Goal: Task Accomplishment & Management: Manage account settings

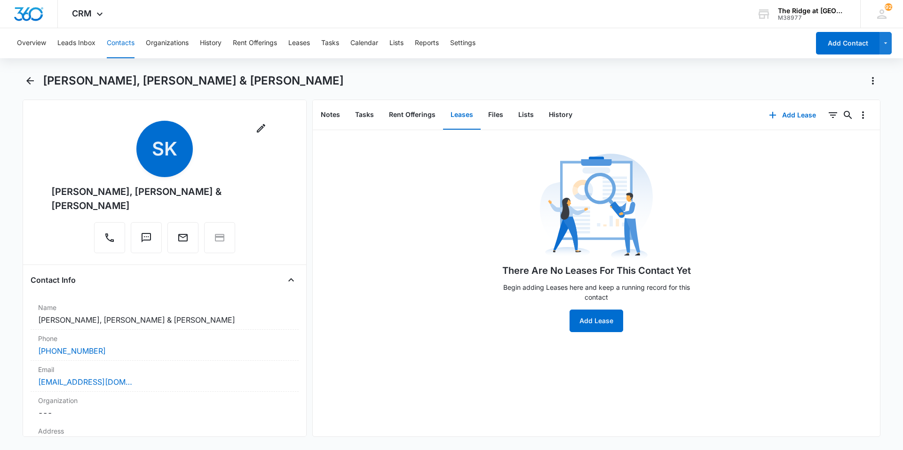
scroll to position [141, 0]
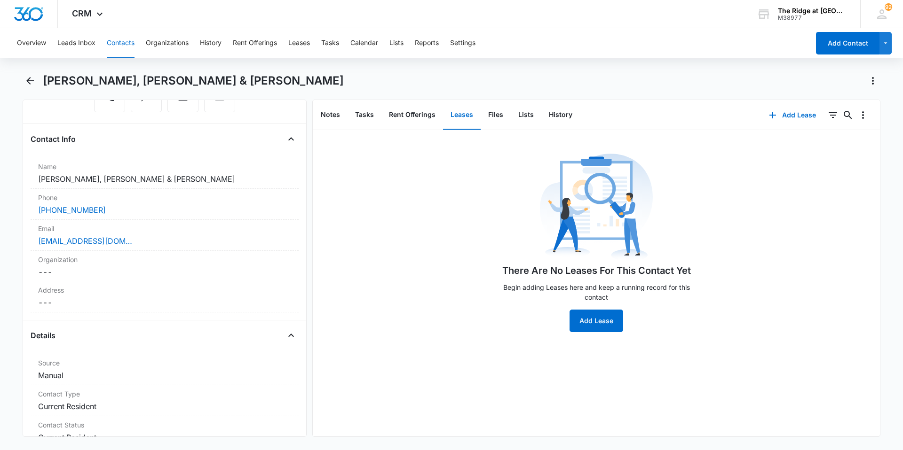
click at [102, 40] on div "Overview Leads Inbox Contacts Organizations History Rent Offerings Leases Tasks…" at bounding box center [410, 43] width 798 height 30
click at [121, 42] on button "Contacts" at bounding box center [121, 43] width 28 height 30
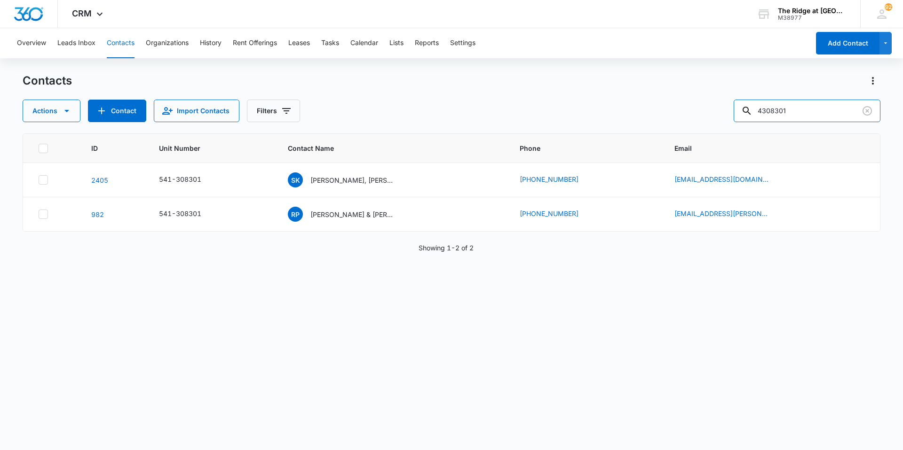
drag, startPoint x: 816, startPoint y: 115, endPoint x: 653, endPoint y: 115, distance: 163.1
click at [653, 115] on div "Actions Contact Import Contacts Filters 4308301" at bounding box center [452, 111] width 858 height 23
type input "crow"
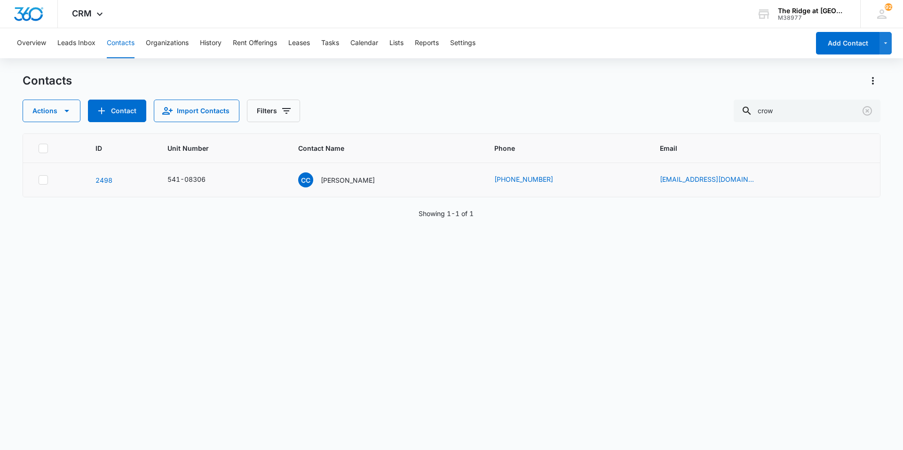
click at [368, 188] on td "CC [PERSON_NAME]" at bounding box center [385, 180] width 196 height 34
click at [368, 180] on p "[PERSON_NAME]" at bounding box center [348, 180] width 54 height 10
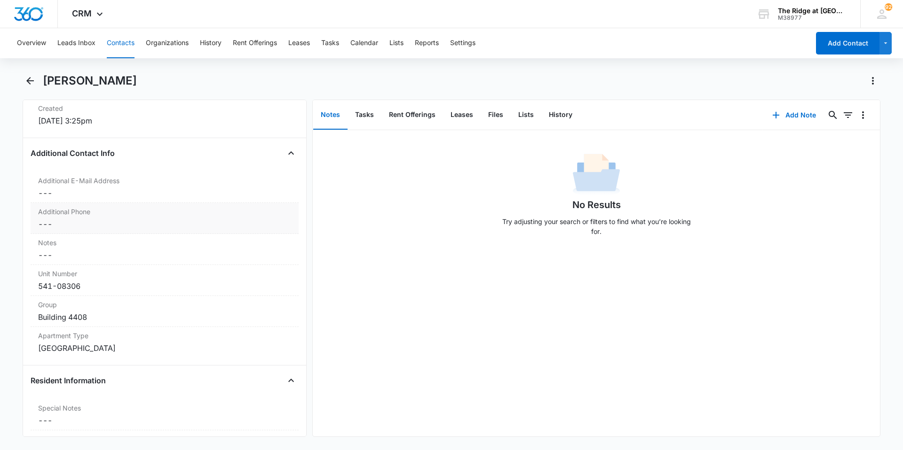
scroll to position [752, 0]
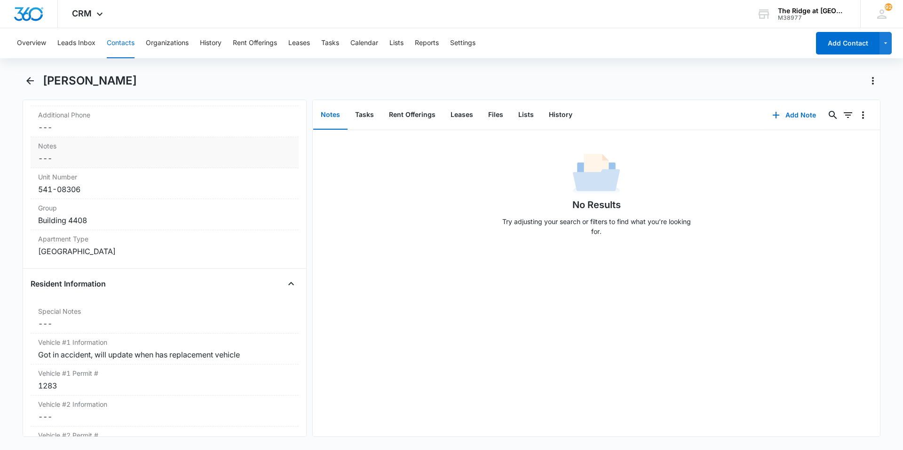
click at [98, 150] on label "Notes" at bounding box center [164, 146] width 253 height 10
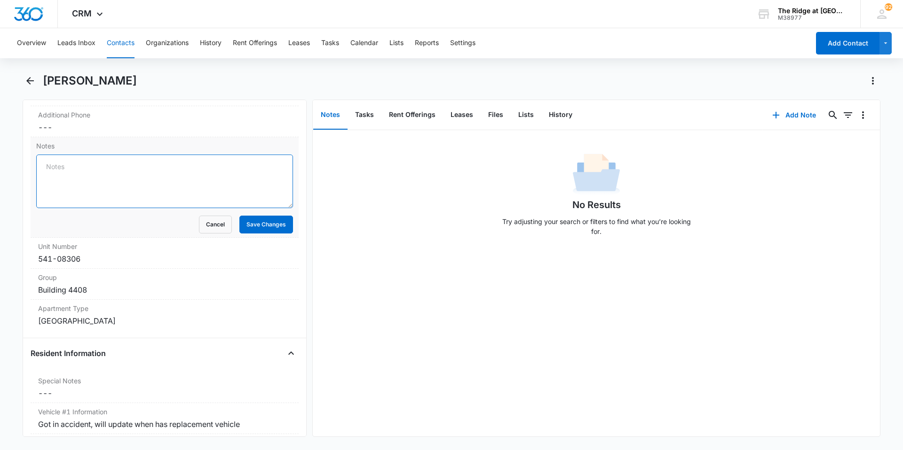
click at [81, 166] on textarea "Notes" at bounding box center [164, 182] width 257 height 54
type textarea "C"
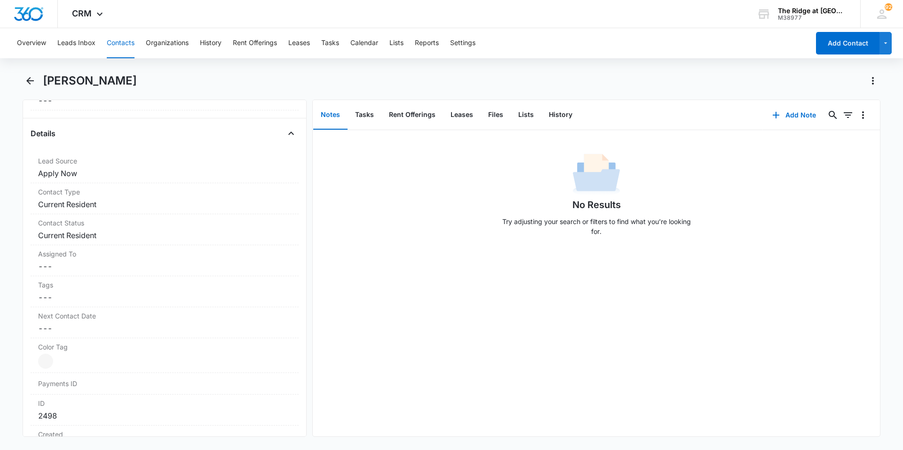
scroll to position [47, 0]
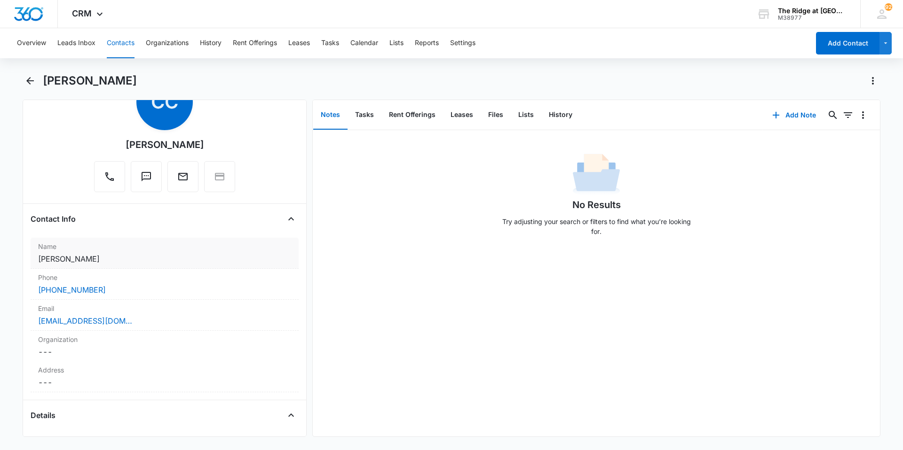
type textarea "Goes by [PERSON_NAME]"
click at [77, 256] on dd "Cancel Save Changes [PERSON_NAME]" at bounding box center [164, 258] width 253 height 11
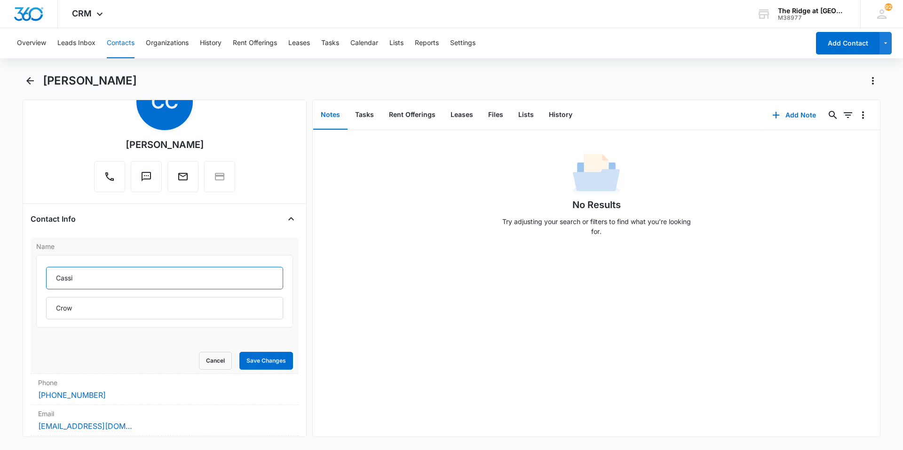
click at [78, 278] on input "Cassi" at bounding box center [164, 278] width 237 height 23
type input "[PERSON_NAME]"
click at [253, 356] on button "Save Changes" at bounding box center [266, 361] width 54 height 18
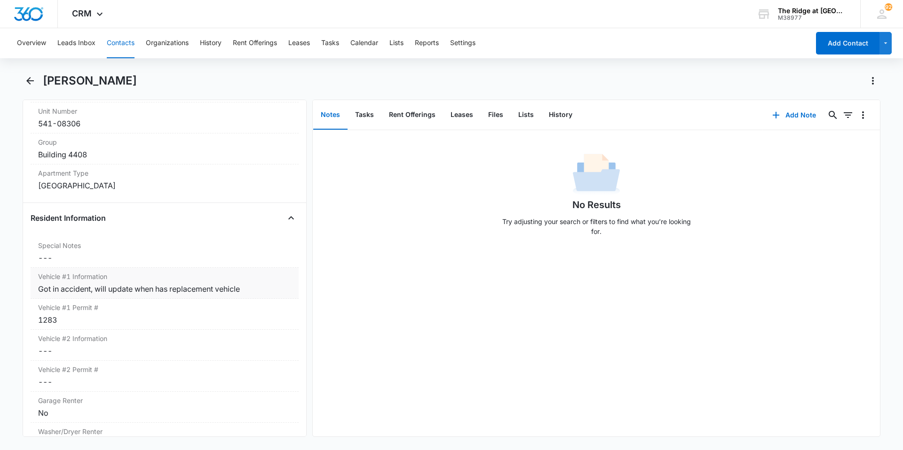
scroll to position [893, 0]
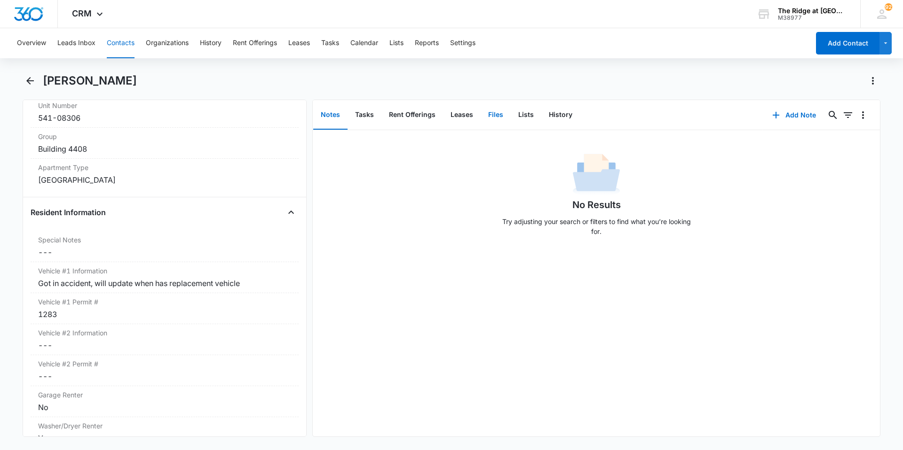
click at [483, 116] on button "Files" at bounding box center [496, 115] width 30 height 29
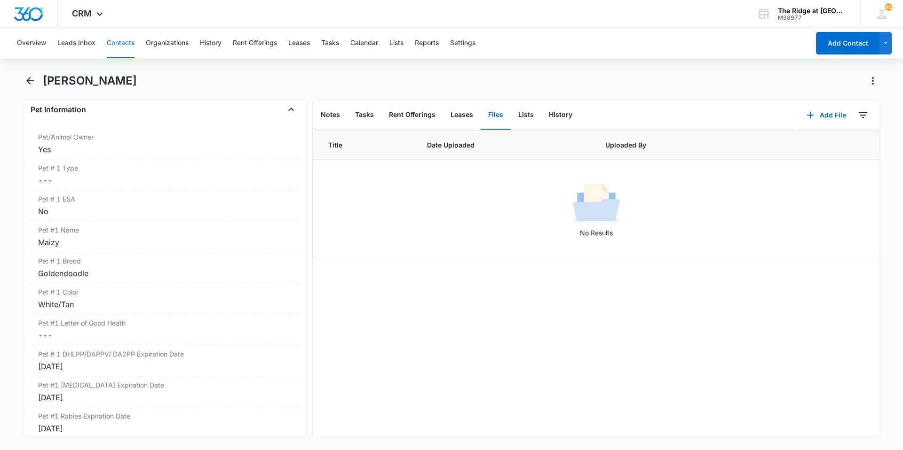
scroll to position [1363, 0]
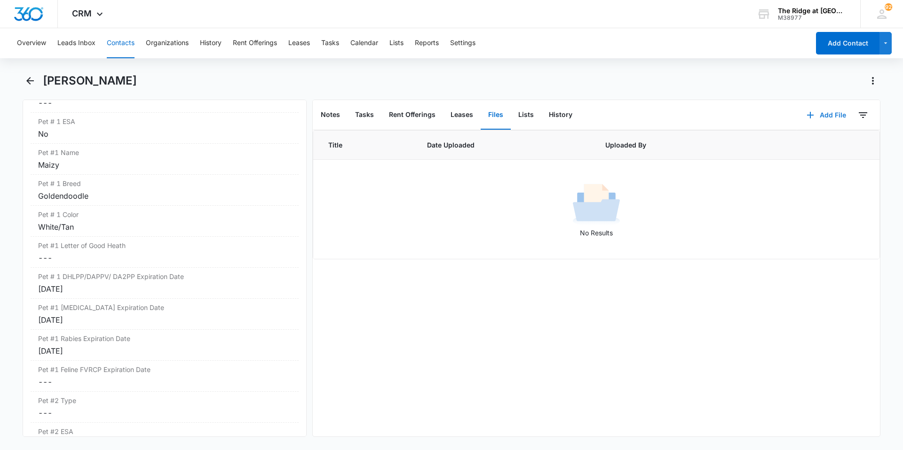
click at [807, 115] on icon "button" at bounding box center [810, 115] width 7 height 7
click at [804, 138] on div "Upload Files Add Link" at bounding box center [819, 152] width 72 height 44
click at [804, 142] on th at bounding box center [783, 145] width 57 height 29
click at [821, 118] on button "Add File" at bounding box center [826, 115] width 58 height 23
click at [815, 142] on div "Upload Files" at bounding box center [814, 145] width 38 height 7
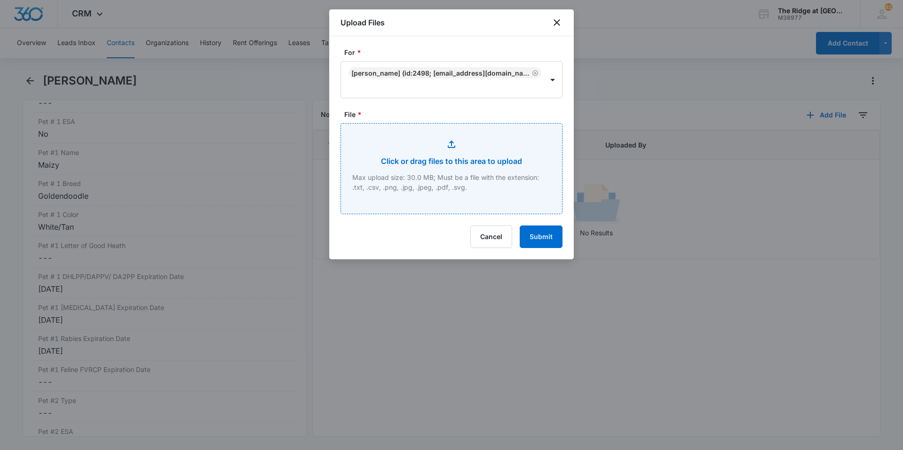
click at [437, 158] on input "File *" at bounding box center [451, 169] width 221 height 90
type input "C:\fakepath\4408-306 Lease.pdf"
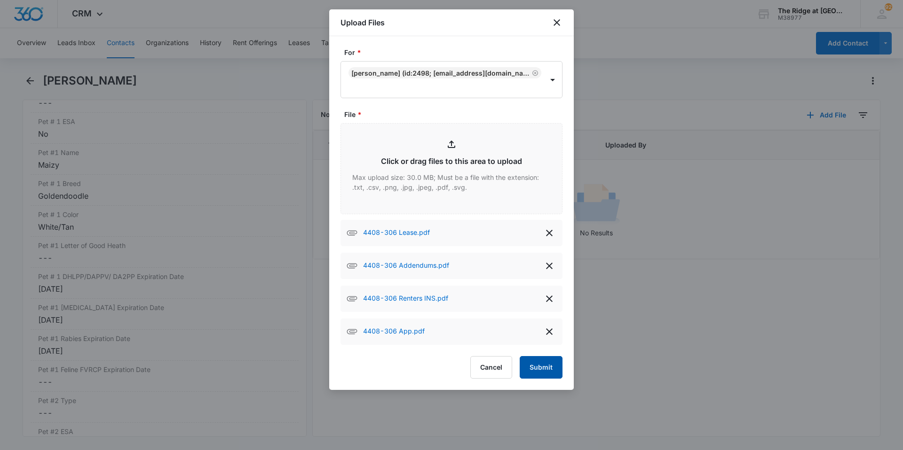
click at [535, 364] on button "Submit" at bounding box center [541, 367] width 43 height 23
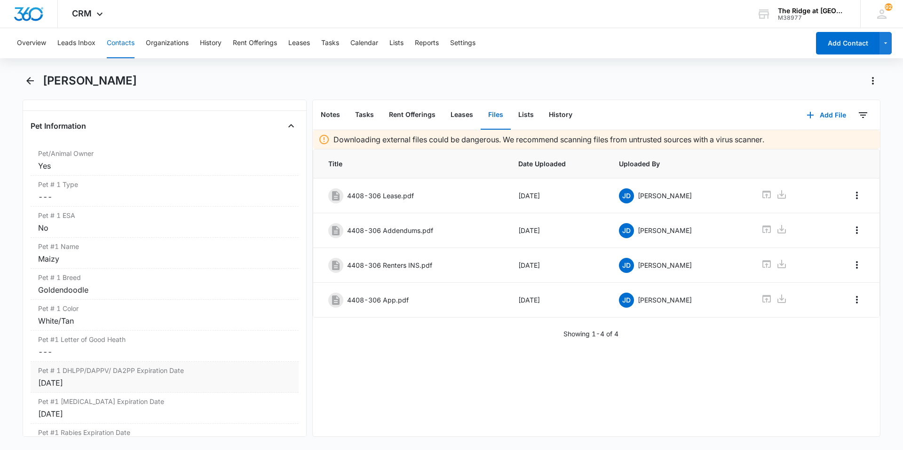
scroll to position [1316, 0]
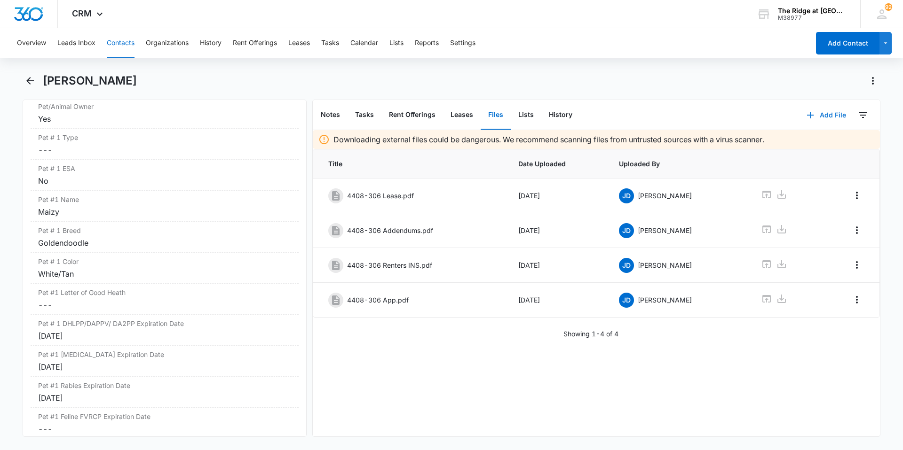
click at [827, 118] on button "Add File" at bounding box center [826, 115] width 58 height 23
click at [804, 142] on div "Upload Files" at bounding box center [814, 145] width 38 height 7
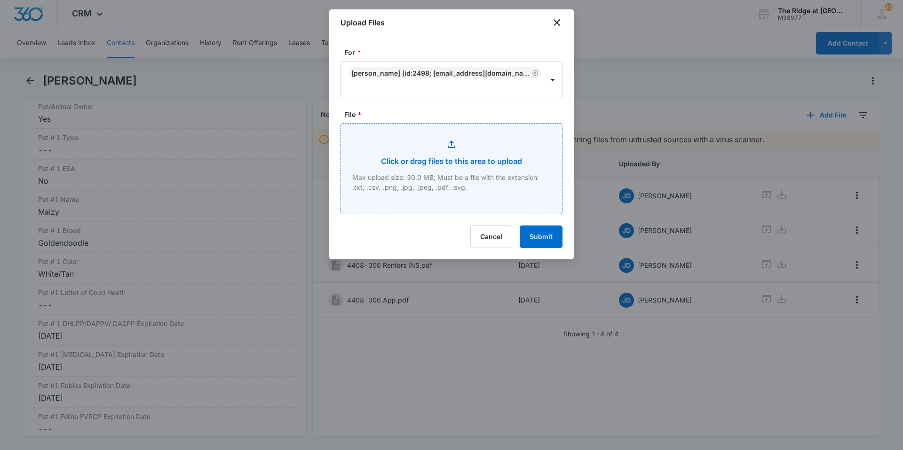
click at [408, 157] on input "File *" at bounding box center [451, 169] width 221 height 90
type input "C:\fakepath\4408-306 pet packet.pdf"
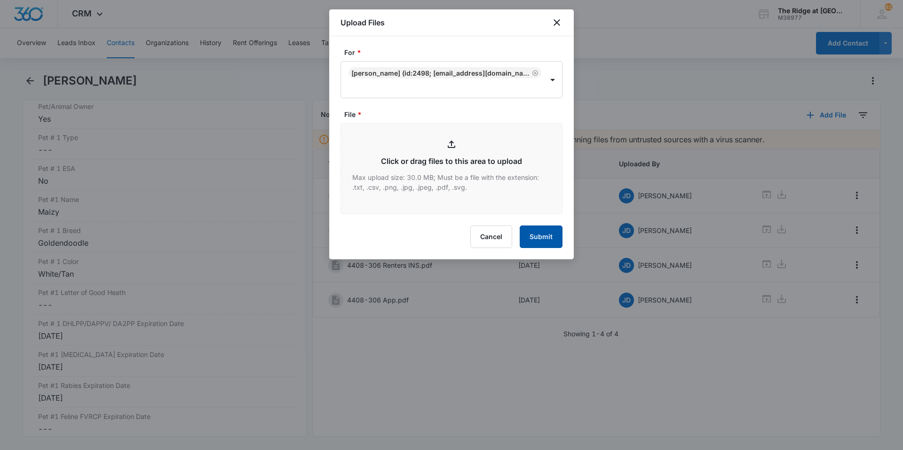
click at [542, 244] on button "Submit" at bounding box center [541, 237] width 43 height 23
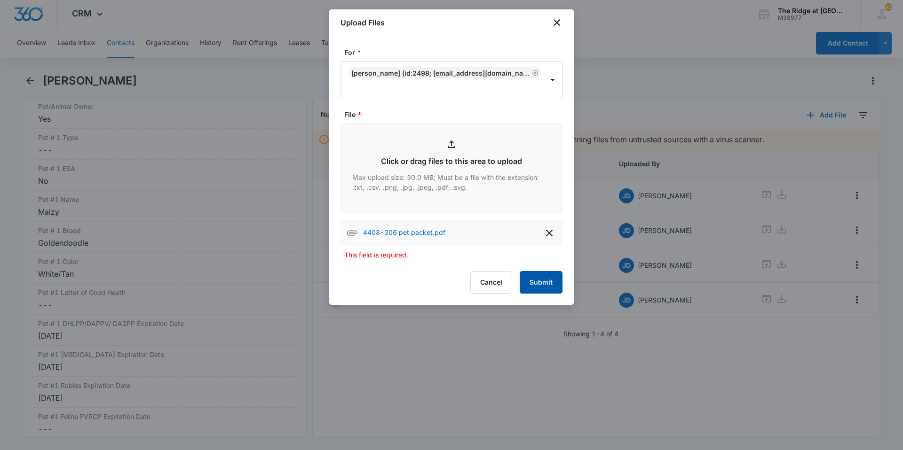
click at [540, 283] on button "Submit" at bounding box center [541, 282] width 43 height 23
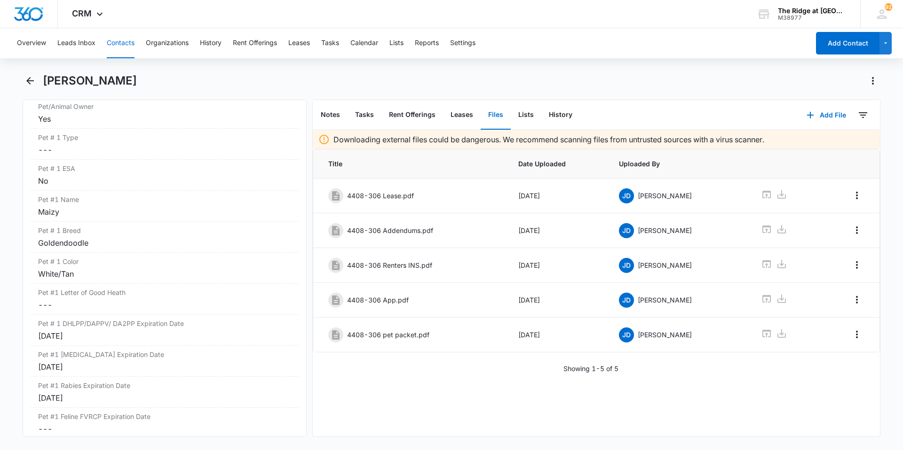
click at [118, 46] on button "Contacts" at bounding box center [121, 43] width 28 height 30
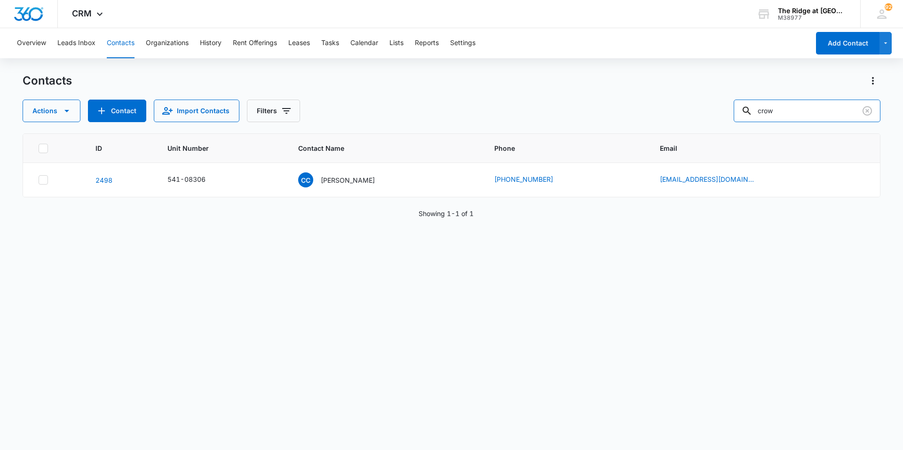
drag, startPoint x: 793, startPoint y: 111, endPoint x: 670, endPoint y: 138, distance: 125.6
click at [670, 138] on div "Contacts Actions Contact Import Contacts Filters crow ID Unit Number Contact Na…" at bounding box center [452, 261] width 858 height 376
type input "rye"
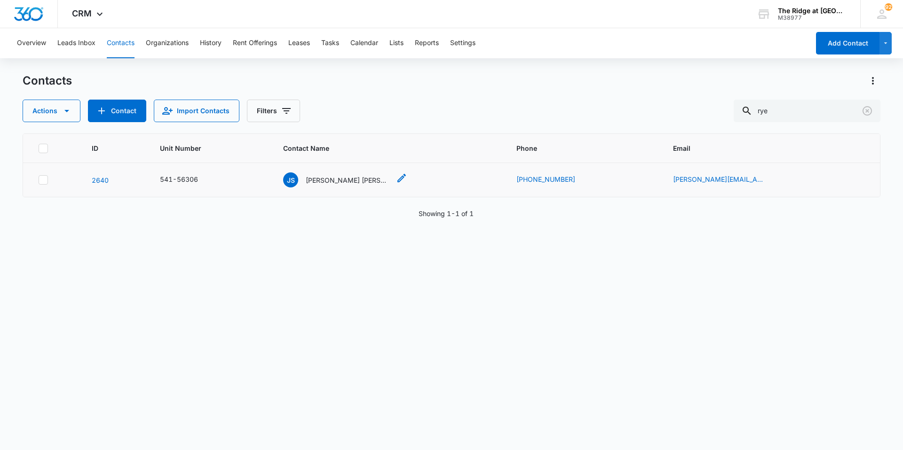
click at [334, 184] on p "[PERSON_NAME] [PERSON_NAME] & [PERSON_NAME]" at bounding box center [348, 180] width 85 height 10
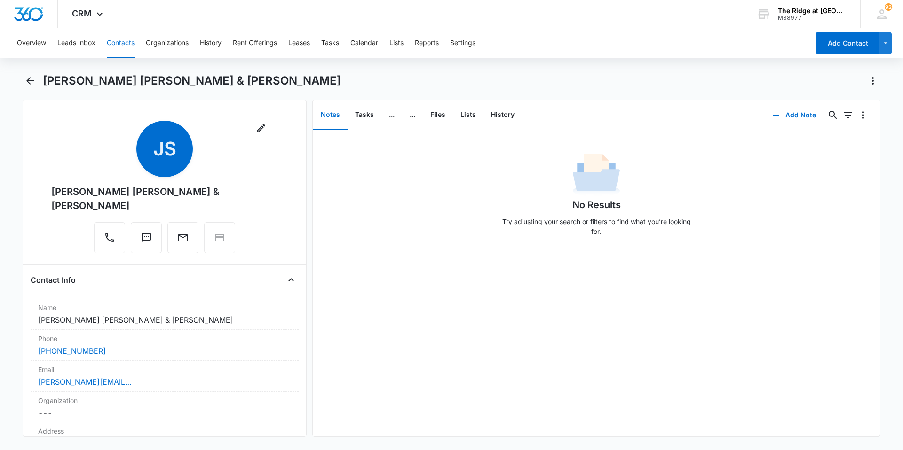
click at [132, 43] on button "Contacts" at bounding box center [121, 43] width 28 height 30
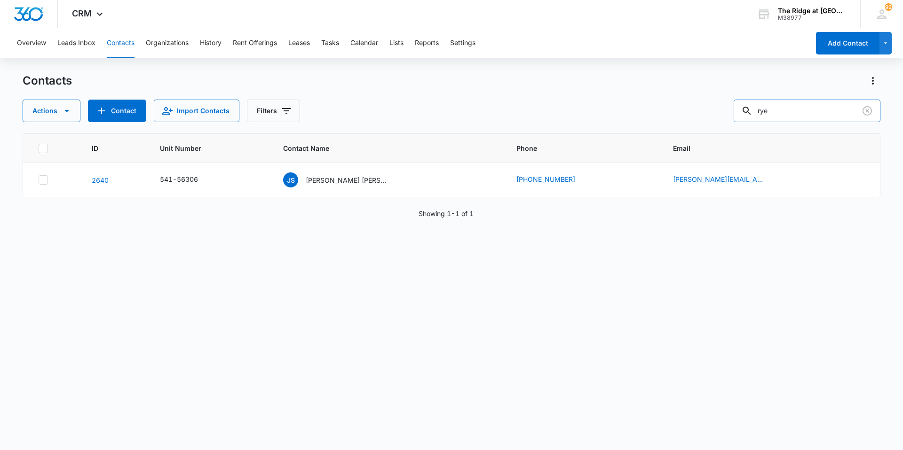
drag, startPoint x: 798, startPoint y: 112, endPoint x: 727, endPoint y: 133, distance: 74.4
click at [727, 133] on div "Contacts Actions Contact Import Contacts Filters rye ID Unit Number Contact Nam…" at bounding box center [452, 261] width 858 height 376
type input "[PERSON_NAME]"
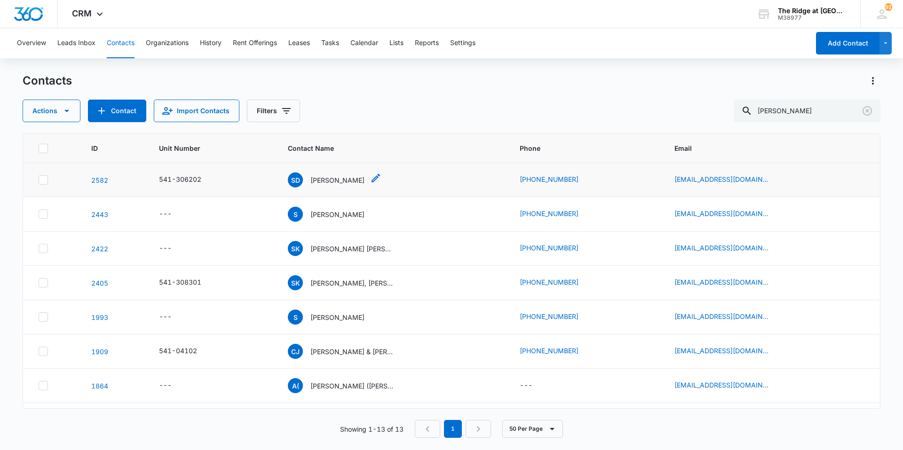
click at [335, 180] on p "[PERSON_NAME]" at bounding box center [337, 180] width 54 height 10
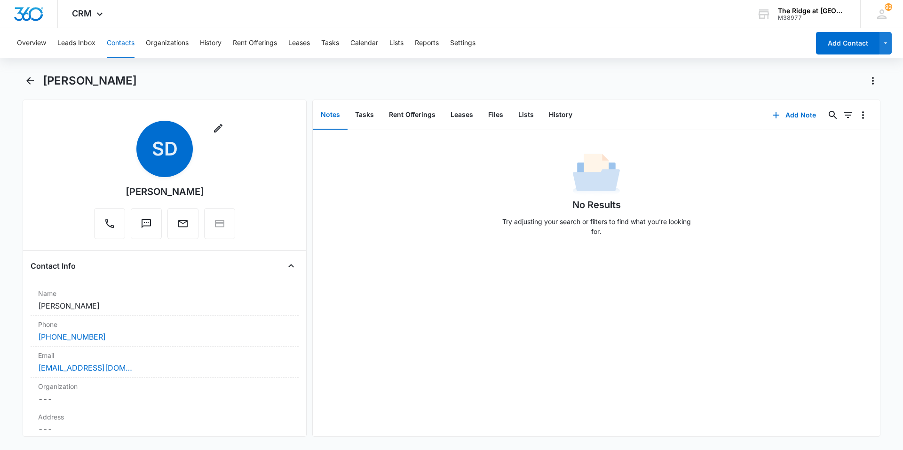
scroll to position [141, 0]
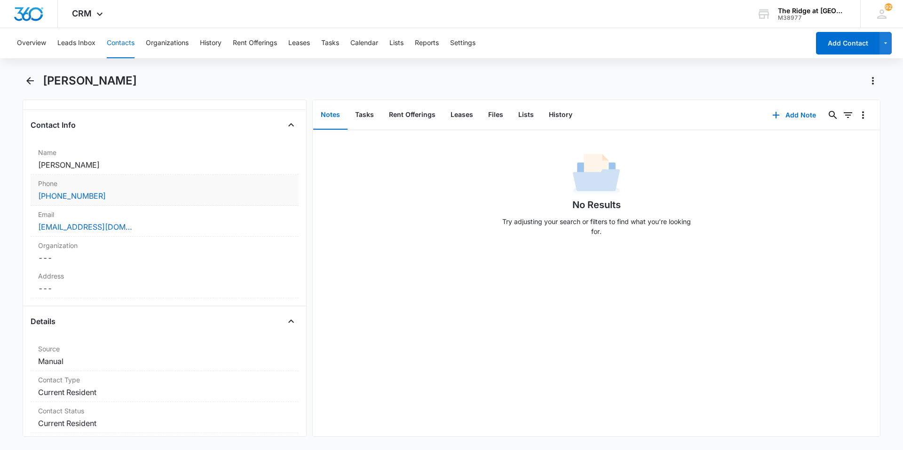
click at [166, 202] on div "Phone Cancel Save Changes [PHONE_NUMBER]" at bounding box center [165, 190] width 268 height 31
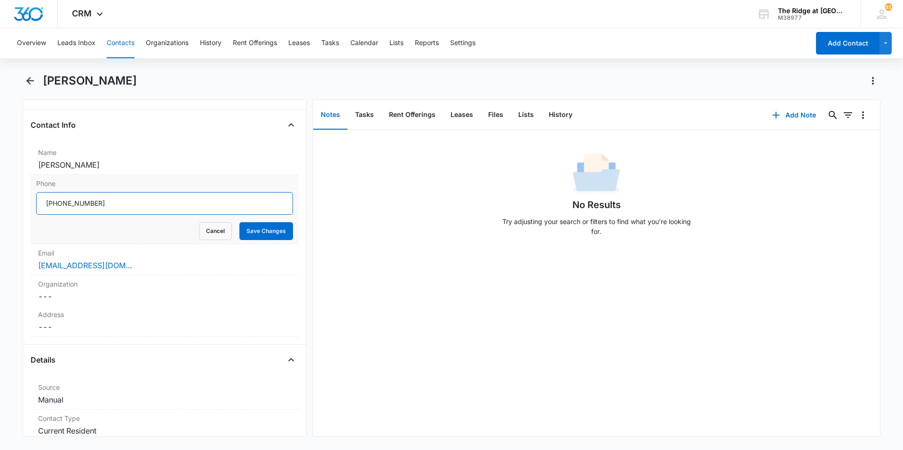
click at [62, 202] on input "Phone" at bounding box center [164, 203] width 257 height 23
click at [150, 226] on div "Cancel Save Changes" at bounding box center [164, 231] width 257 height 18
click at [71, 202] on input "Phone" at bounding box center [164, 203] width 257 height 23
click at [126, 203] on input "Phone" at bounding box center [164, 203] width 257 height 23
click at [58, 203] on input "Phone" at bounding box center [164, 203] width 257 height 23
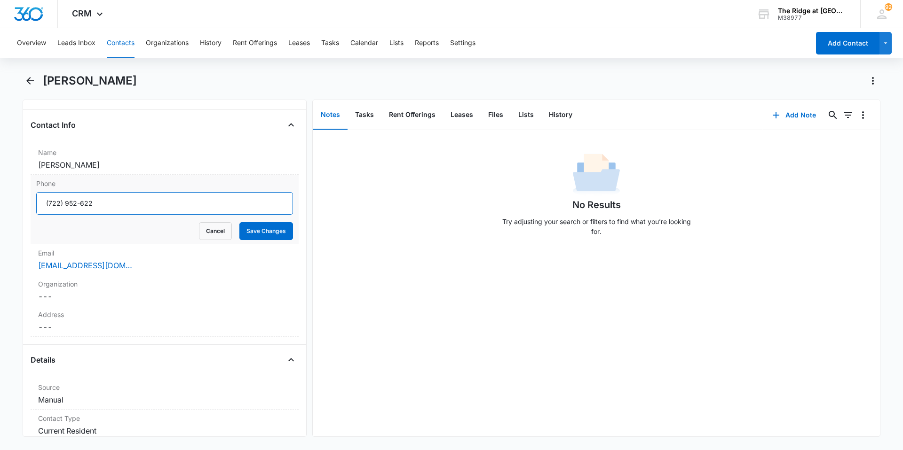
type input "[PHONE_NUMBER]"
drag, startPoint x: 124, startPoint y: 208, endPoint x: 17, endPoint y: 205, distance: 106.3
click at [17, 205] on main "[PERSON_NAME] Remove SD [PERSON_NAME] Contact Info Name Cancel Save Changes [PE…" at bounding box center [451, 260] width 903 height 375
type input "[PHONE_NUMBER]"
click at [268, 231] on button "Save Changes" at bounding box center [266, 231] width 54 height 18
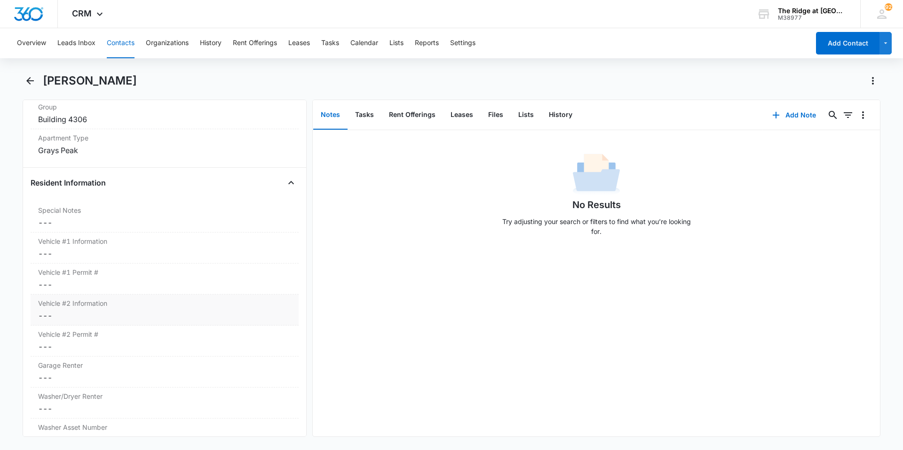
scroll to position [893, 0]
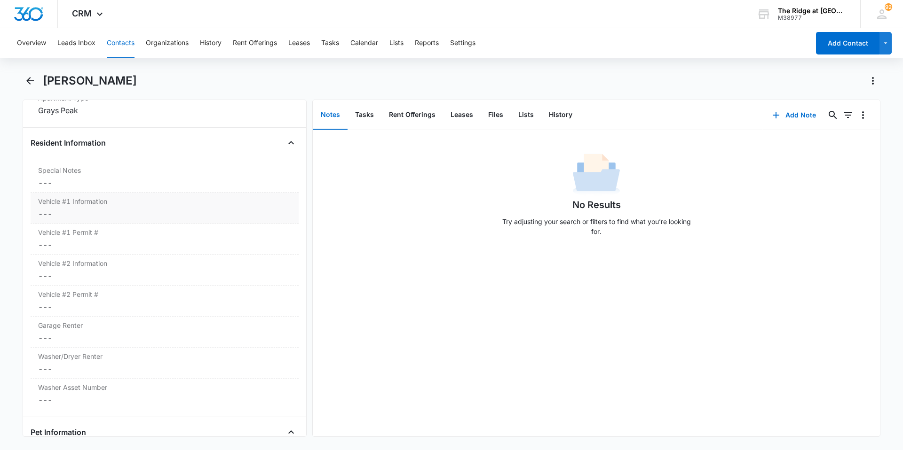
click at [141, 204] on label "Vehicle #1 Information" at bounding box center [164, 202] width 253 height 10
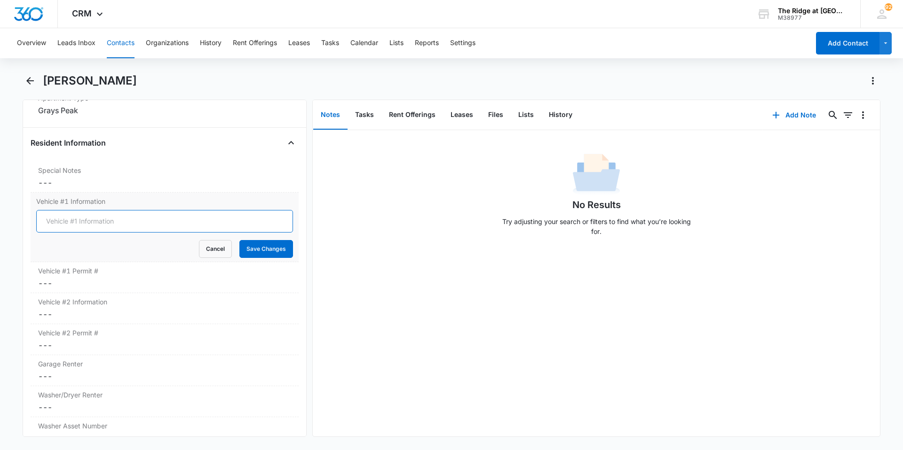
click at [134, 221] on input "Vehicle #1 Information" at bounding box center [164, 221] width 257 height 23
type input "Grey 2024 Ford F150 (WCV-9638)"
click at [135, 282] on dd "Cancel Save Changes ---" at bounding box center [164, 283] width 253 height 11
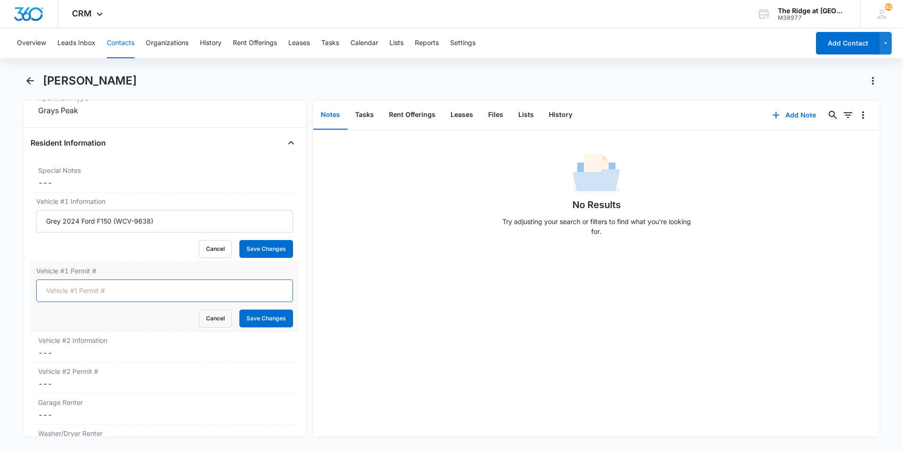
click at [132, 281] on input "Vehicle #1 Permit #" at bounding box center [164, 291] width 257 height 23
type input "1312"
click at [256, 314] on button "Save Changes" at bounding box center [266, 319] width 54 height 18
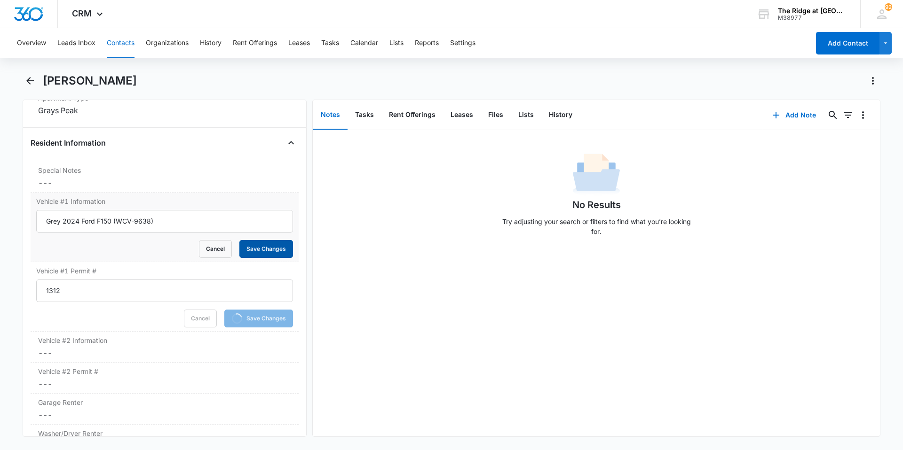
click at [243, 248] on button "Save Changes" at bounding box center [266, 249] width 54 height 18
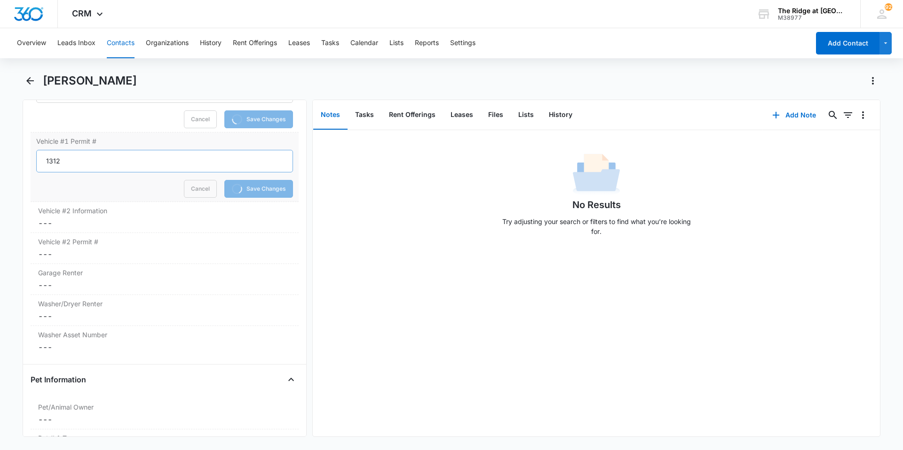
scroll to position [1081, 0]
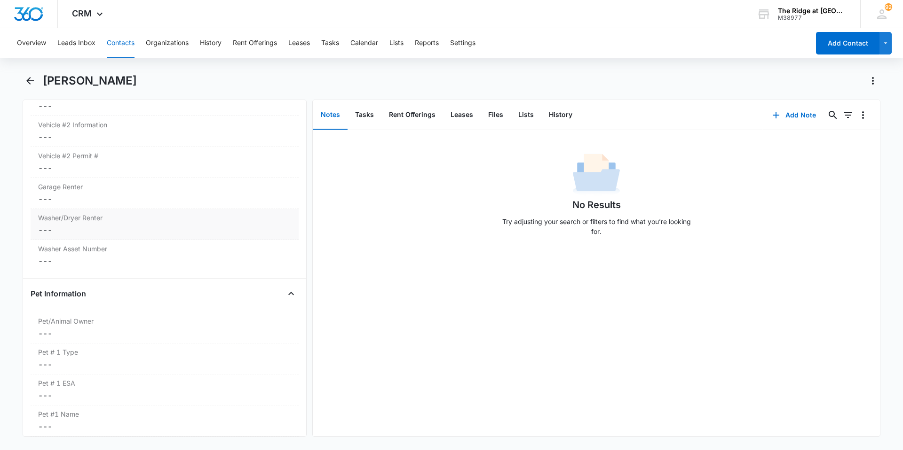
click at [127, 255] on div "Washer Asset Number Cancel Save Changes ---" at bounding box center [165, 255] width 268 height 31
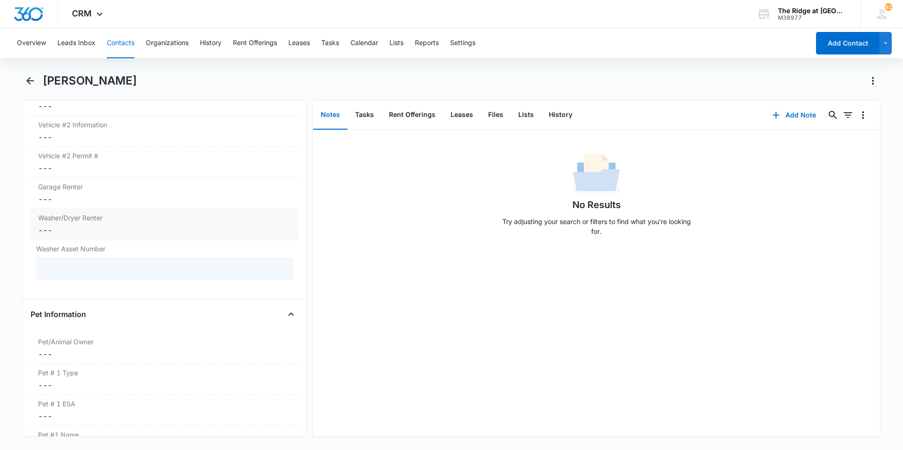
scroll to position [1032, 0]
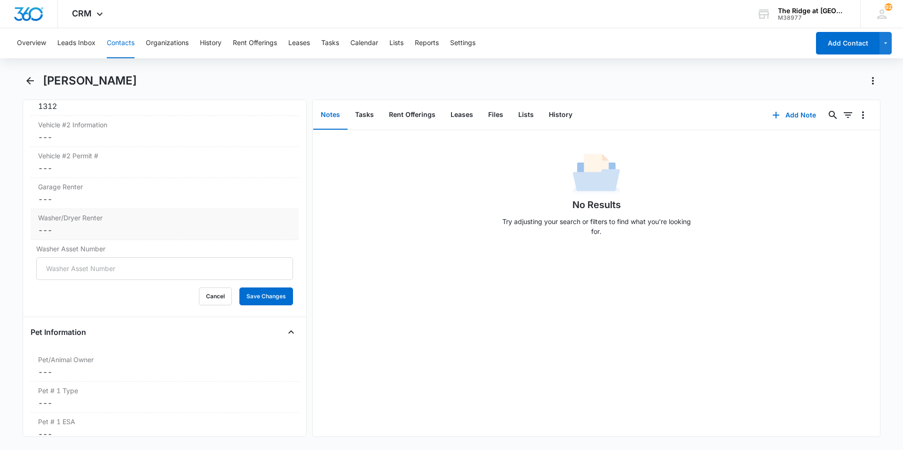
click at [110, 219] on label "Washer/Dryer Renter" at bounding box center [164, 218] width 253 height 10
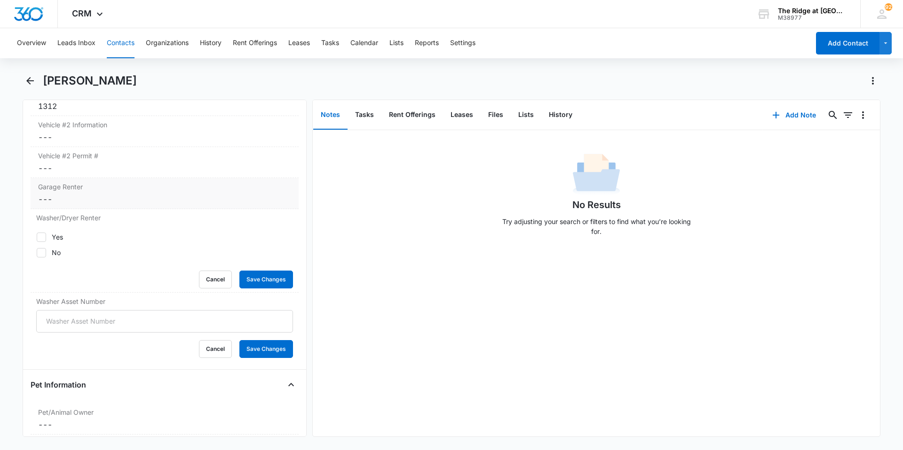
click at [86, 189] on label "Garage Renter" at bounding box center [164, 187] width 253 height 10
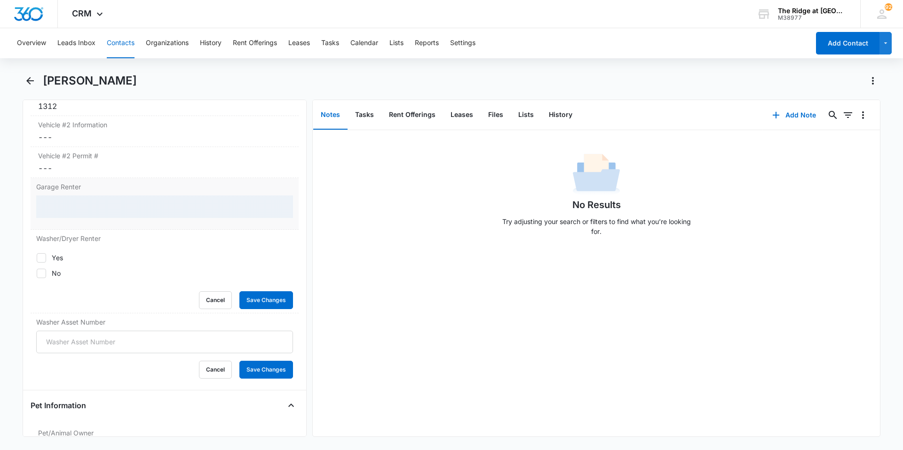
click at [83, 201] on div at bounding box center [164, 207] width 257 height 23
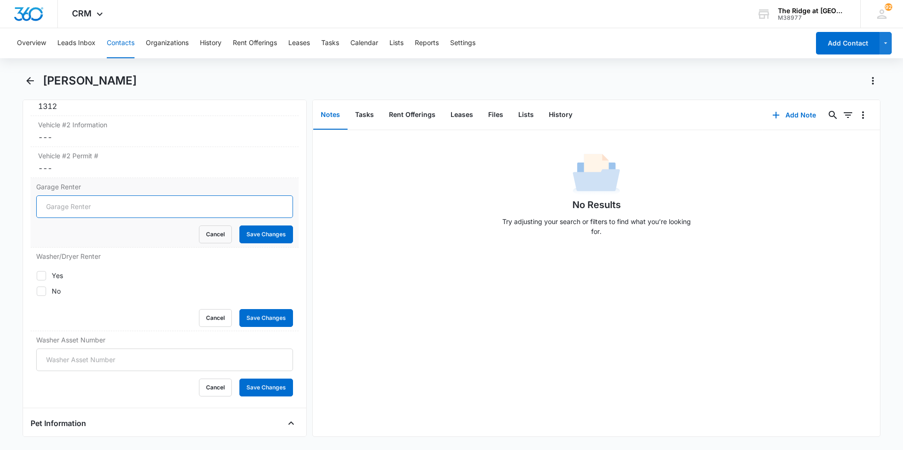
click at [122, 201] on input "Garage Renter" at bounding box center [164, 207] width 257 height 23
type input "NO"
click at [48, 275] on label "Yes" at bounding box center [164, 276] width 257 height 10
click at [37, 276] on input "Yes" at bounding box center [36, 276] width 0 height 0
checkbox input "true"
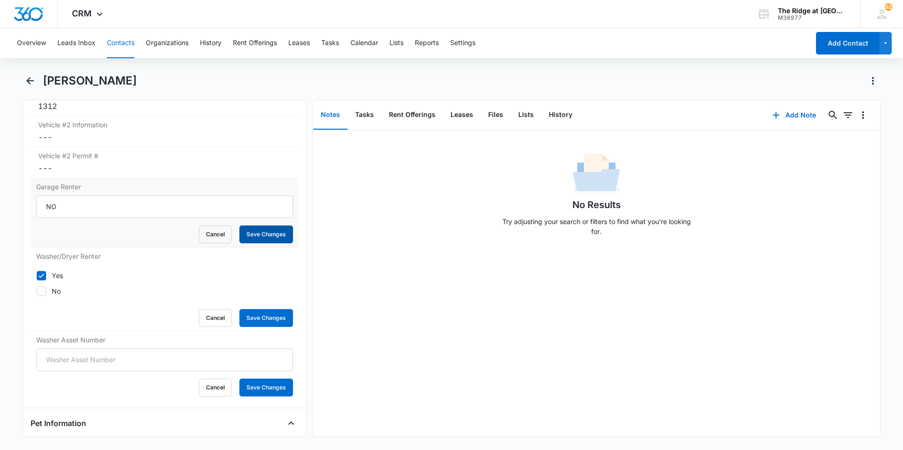
click at [269, 231] on button "Save Changes" at bounding box center [266, 235] width 54 height 18
click at [251, 318] on button "Save Changes" at bounding box center [266, 318] width 54 height 18
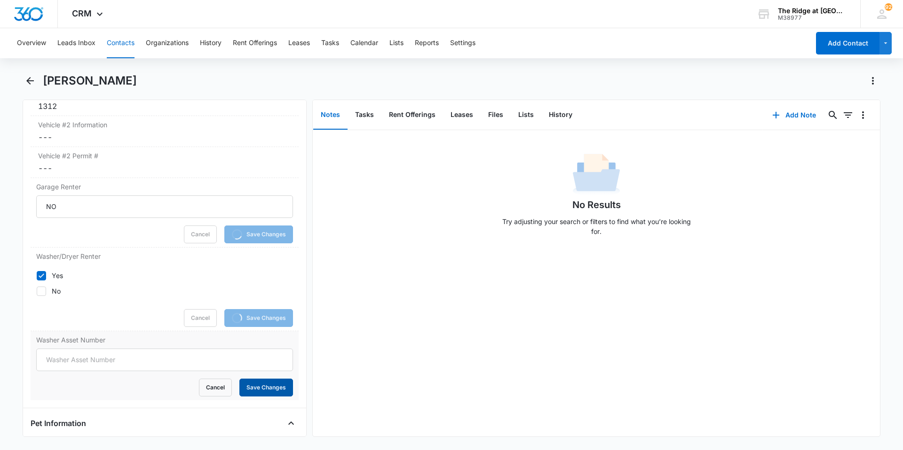
click at [257, 393] on button "Save Changes" at bounding box center [266, 388] width 54 height 18
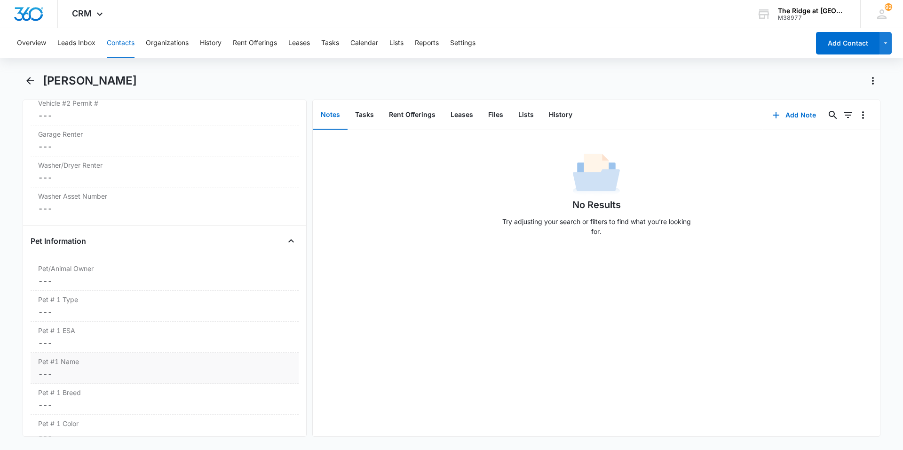
scroll to position [1173, 0]
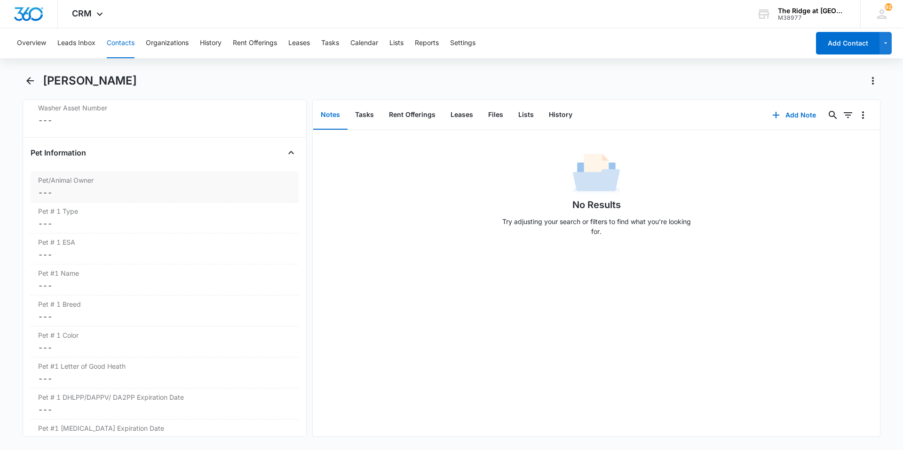
click at [73, 182] on label "Pet/Animal Owner" at bounding box center [164, 180] width 253 height 10
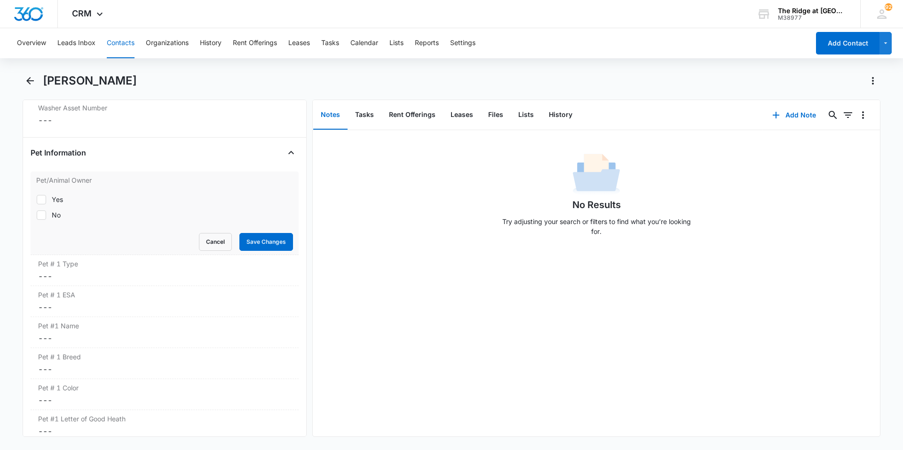
click at [46, 212] on div at bounding box center [41, 215] width 9 height 9
click at [37, 215] on input "No" at bounding box center [36, 215] width 0 height 0
checkbox input "true"
click at [260, 240] on button "Save Changes" at bounding box center [266, 242] width 54 height 18
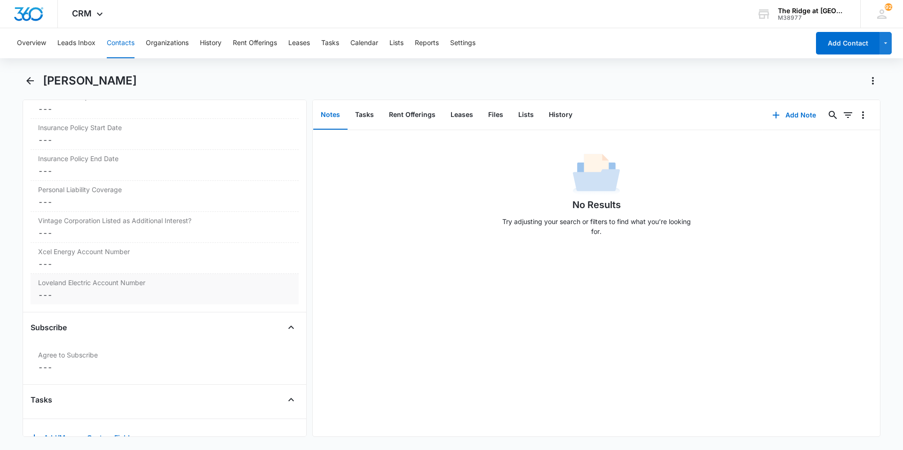
scroll to position [2014, 0]
click at [122, 265] on dd "Cancel Save Changes ---" at bounding box center [164, 265] width 253 height 11
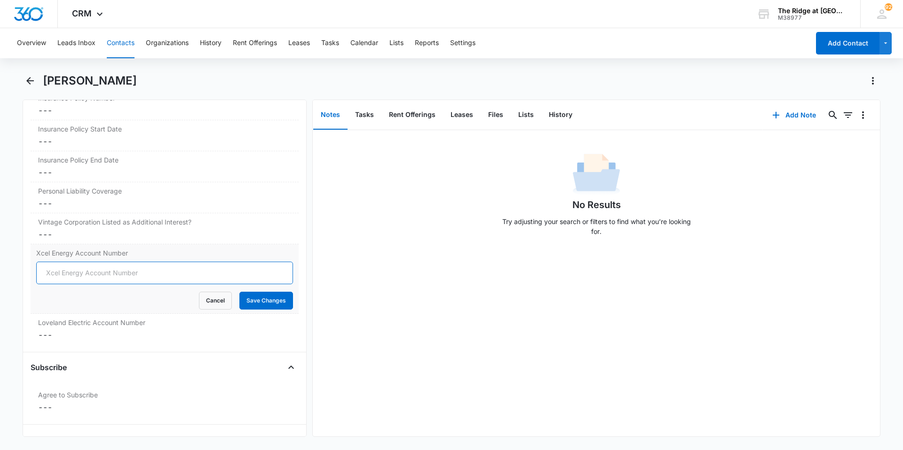
click at [122, 265] on input "Xcel Energy Account Number" at bounding box center [164, 273] width 257 height 23
type input "5300154957444"
click at [239, 297] on button "Save Changes" at bounding box center [266, 301] width 54 height 18
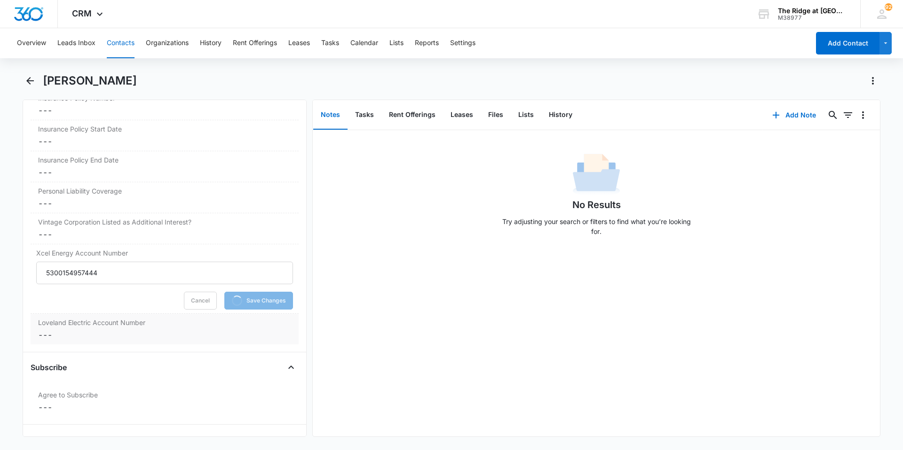
click at [147, 330] on dd "Cancel Save Changes ---" at bounding box center [164, 335] width 253 height 11
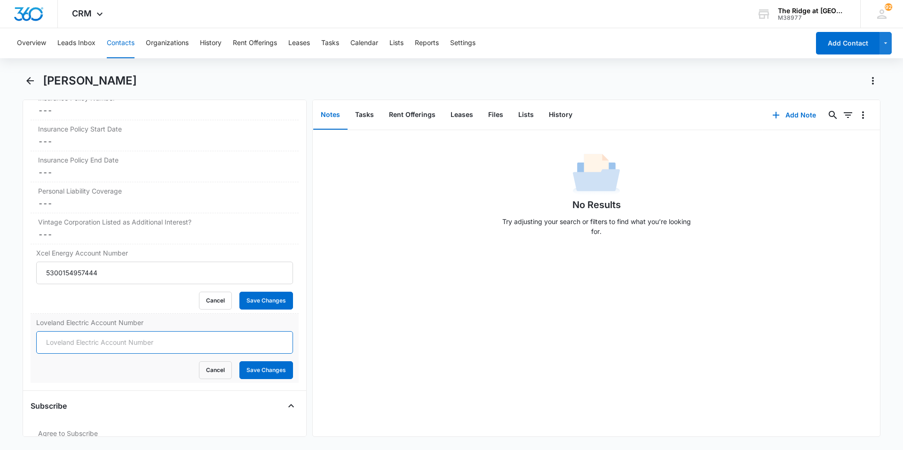
click at [217, 344] on input "Loveland Electric Account Number" at bounding box center [164, 342] width 257 height 23
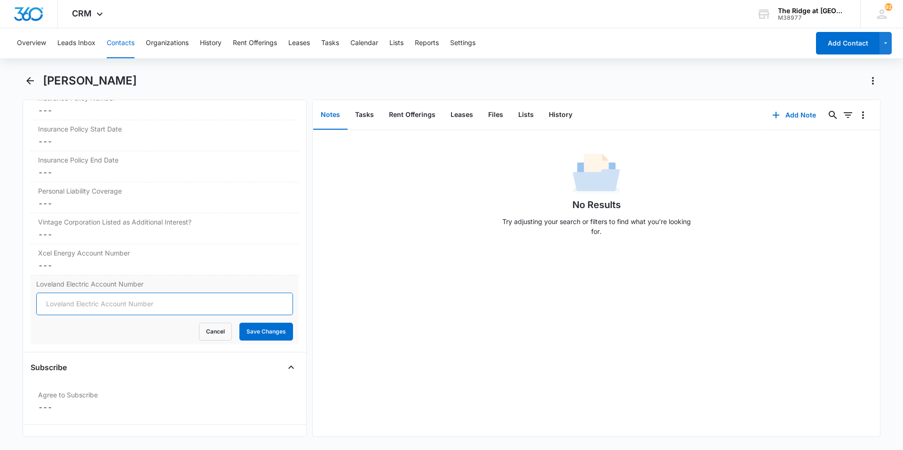
click at [233, 305] on input "Loveland Electric Account Number" at bounding box center [164, 304] width 257 height 23
type input "0205742-061398"
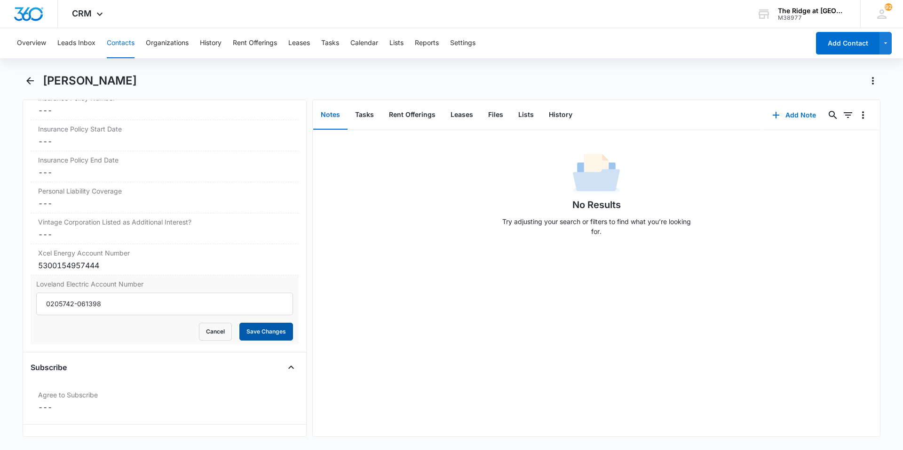
click at [256, 337] on button "Save Changes" at bounding box center [266, 332] width 54 height 18
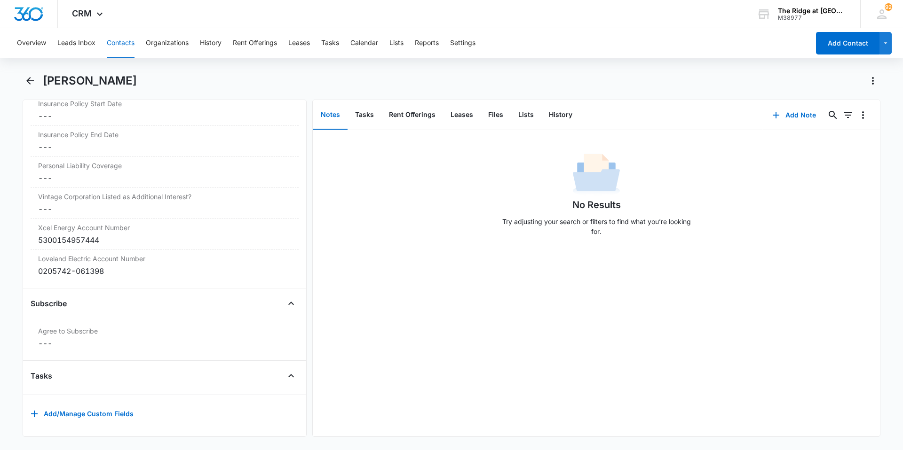
click at [100, 311] on div "Subscribe Agree to Subscribe Cancel Save Changes ---" at bounding box center [165, 328] width 268 height 65
click at [101, 326] on label "Agree to Subscribe" at bounding box center [164, 331] width 253 height 10
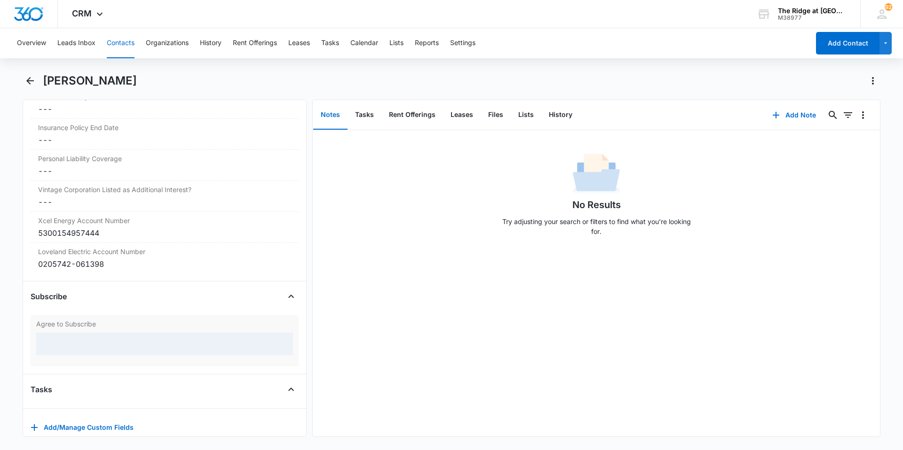
scroll to position [2046, 0]
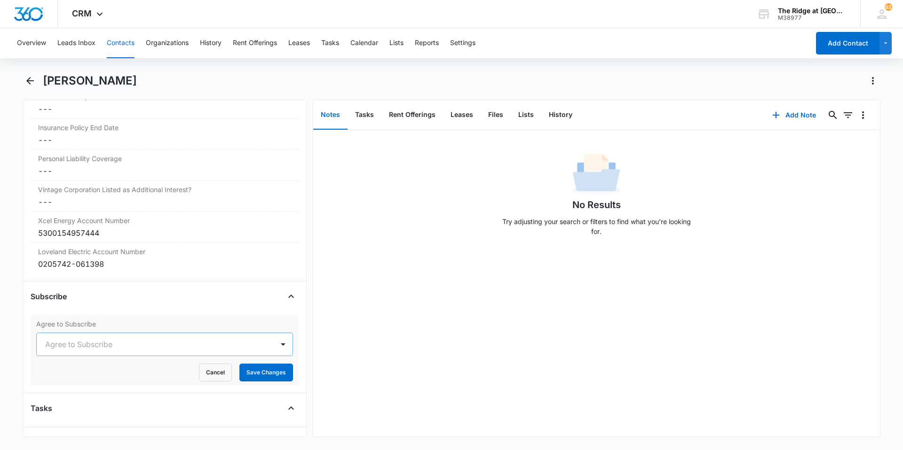
click at [133, 343] on div at bounding box center [153, 344] width 216 height 13
click at [85, 399] on div "Yes" at bounding box center [163, 396] width 232 height 10
click at [250, 376] on button "Save Changes" at bounding box center [266, 373] width 54 height 18
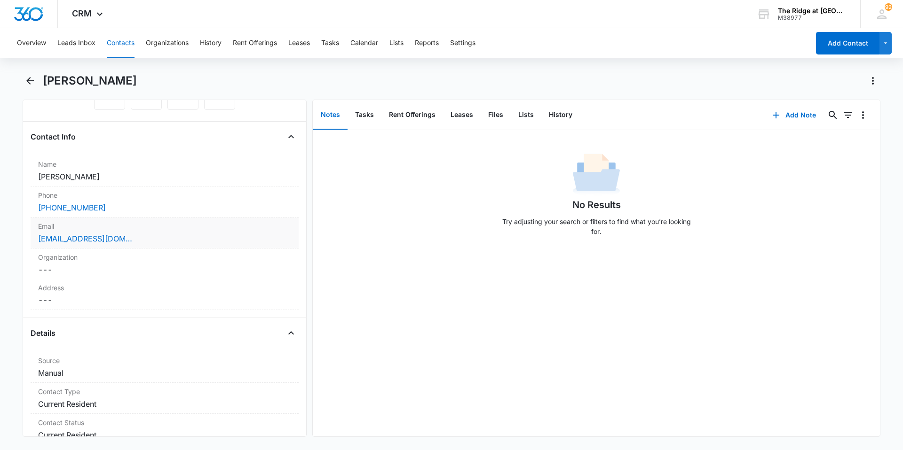
scroll to position [0, 0]
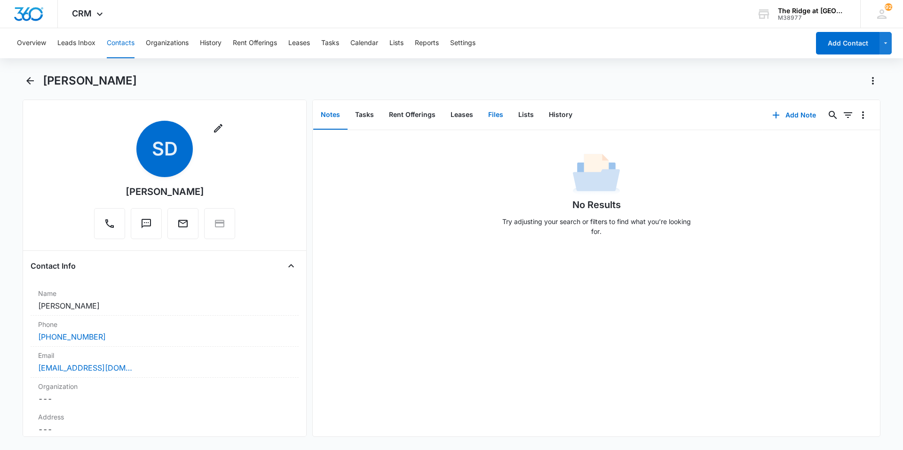
click at [482, 118] on button "Files" at bounding box center [496, 115] width 30 height 29
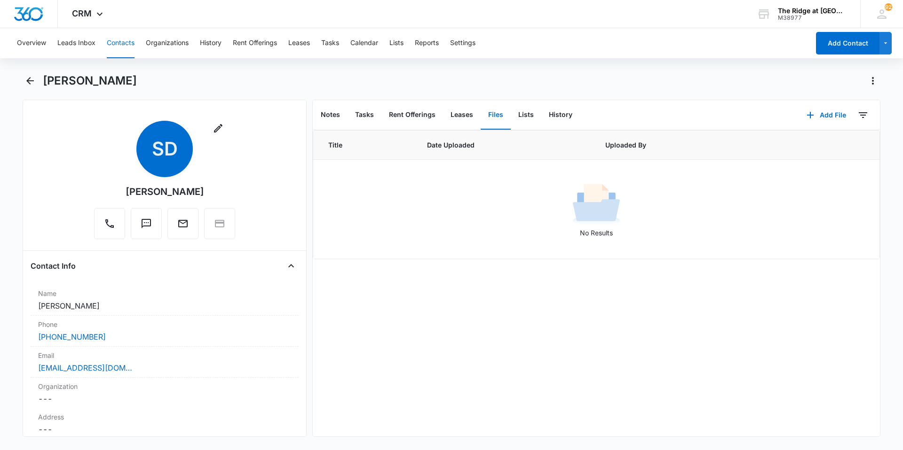
click at [107, 47] on button "Contacts" at bounding box center [121, 43] width 28 height 30
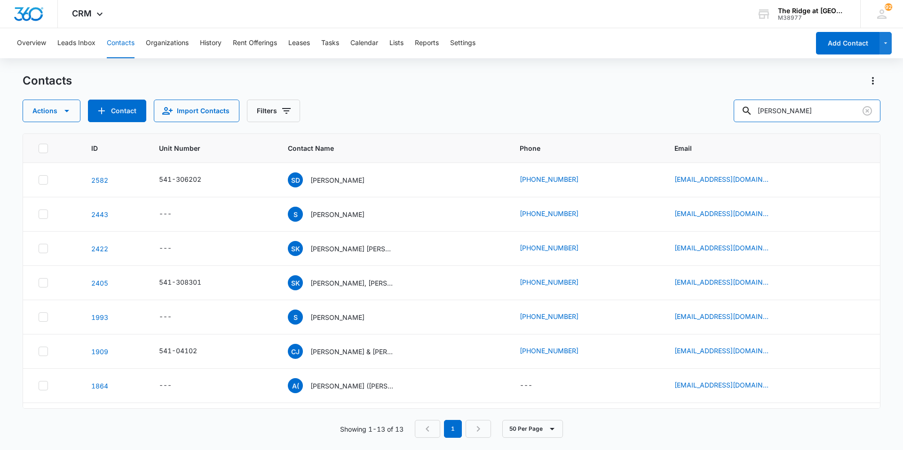
drag, startPoint x: 786, startPoint y: 112, endPoint x: 717, endPoint y: 120, distance: 68.7
click at [712, 125] on div "Contacts Actions Contact Import Contacts Filters [PERSON_NAME] ID Unit Number C…" at bounding box center [452, 261] width 858 height 376
type input "4454306"
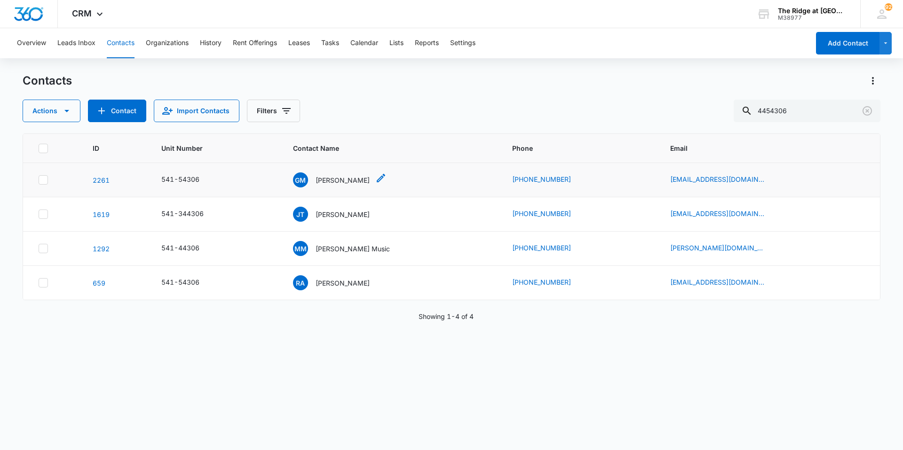
click at [338, 182] on p "[PERSON_NAME]" at bounding box center [342, 180] width 54 height 10
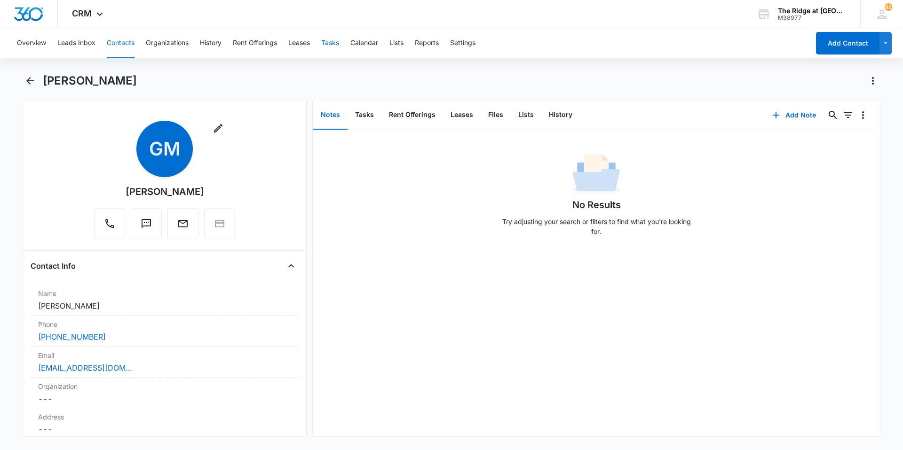
click at [335, 44] on button "Tasks" at bounding box center [330, 43] width 18 height 30
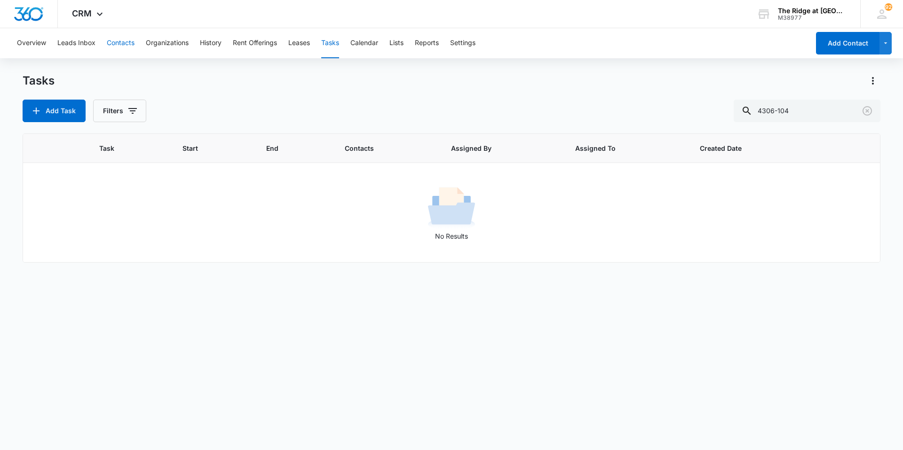
click at [113, 43] on button "Contacts" at bounding box center [121, 43] width 28 height 30
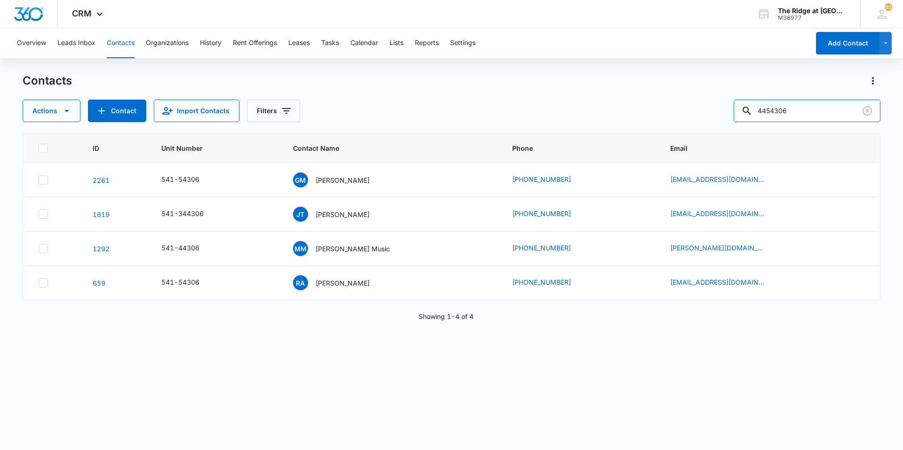
drag, startPoint x: 802, startPoint y: 111, endPoint x: 725, endPoint y: 115, distance: 77.2
click at [725, 115] on div "Actions Contact Import Contacts Filters 4454306" at bounding box center [452, 111] width 858 height 23
type input "4306201"
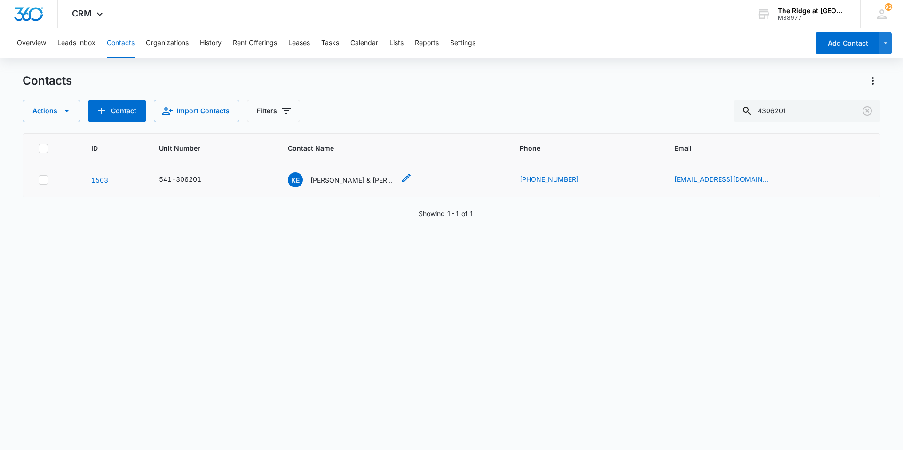
click at [328, 181] on p "[PERSON_NAME] & [PERSON_NAME]" at bounding box center [352, 180] width 85 height 10
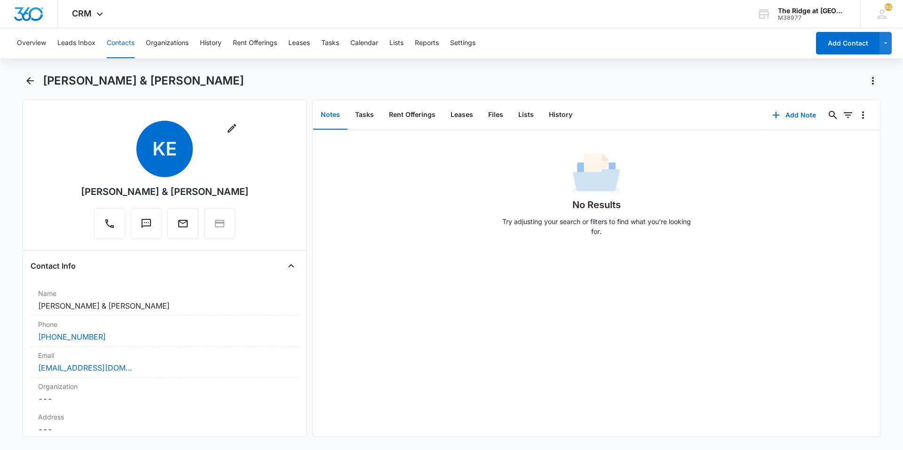
click at [119, 41] on button "Contacts" at bounding box center [121, 43] width 28 height 30
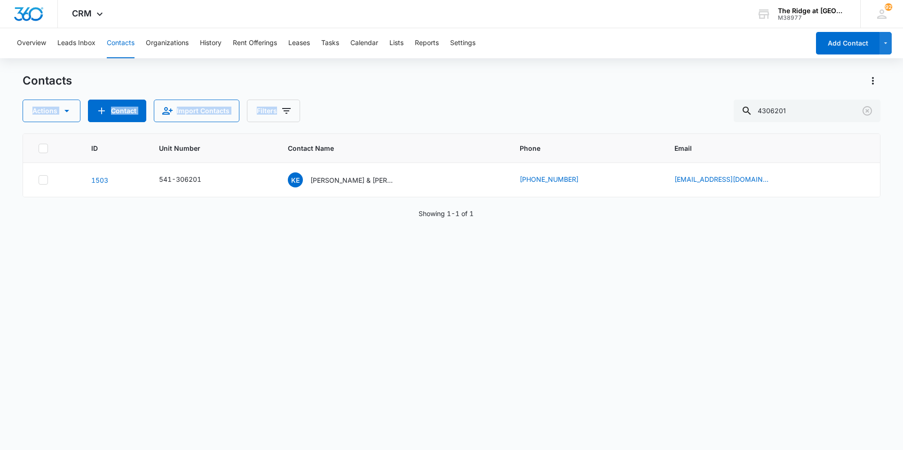
drag, startPoint x: 812, startPoint y: 86, endPoint x: 811, endPoint y: 97, distance: 10.9
click at [811, 97] on div "Contacts Actions Contact Import Contacts Filters 4306201" at bounding box center [452, 97] width 858 height 49
drag, startPoint x: 811, startPoint y: 97, endPoint x: 799, endPoint y: 112, distance: 19.5
click at [801, 113] on input "4306201" at bounding box center [806, 111] width 147 height 23
drag, startPoint x: 795, startPoint y: 110, endPoint x: 717, endPoint y: 116, distance: 77.8
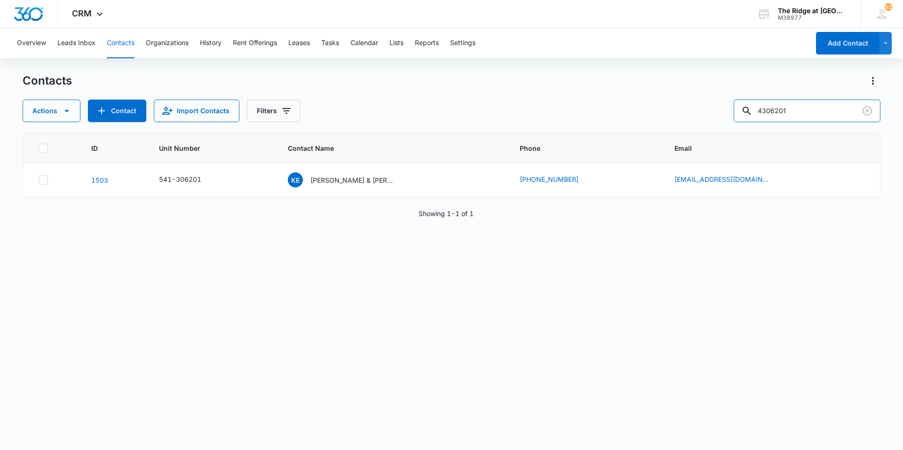
click at [717, 116] on div "Actions Contact Import Contacts Filters 4306201" at bounding box center [452, 111] width 858 height 23
type input "[PERSON_NAME]"
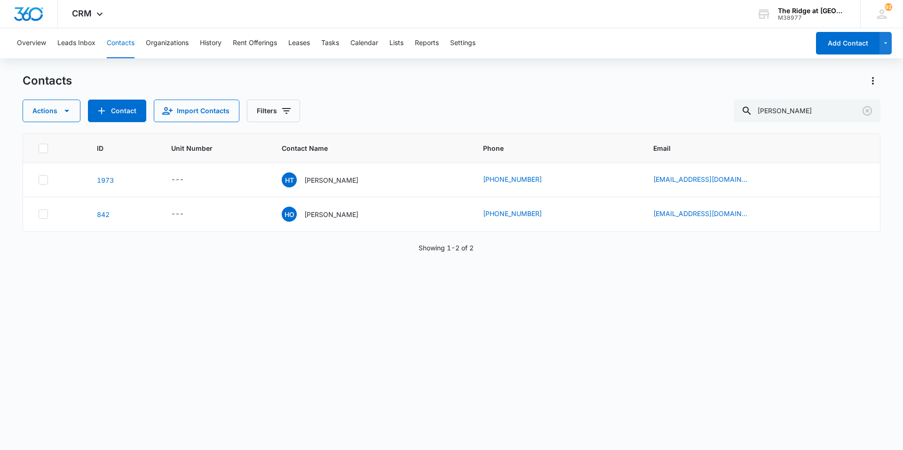
click at [114, 43] on button "Contacts" at bounding box center [121, 43] width 28 height 30
drag, startPoint x: 788, startPoint y: 106, endPoint x: 705, endPoint y: 108, distance: 82.8
click at [701, 113] on div "Actions Contact Import Contacts Filters [PERSON_NAME]" at bounding box center [452, 111] width 858 height 23
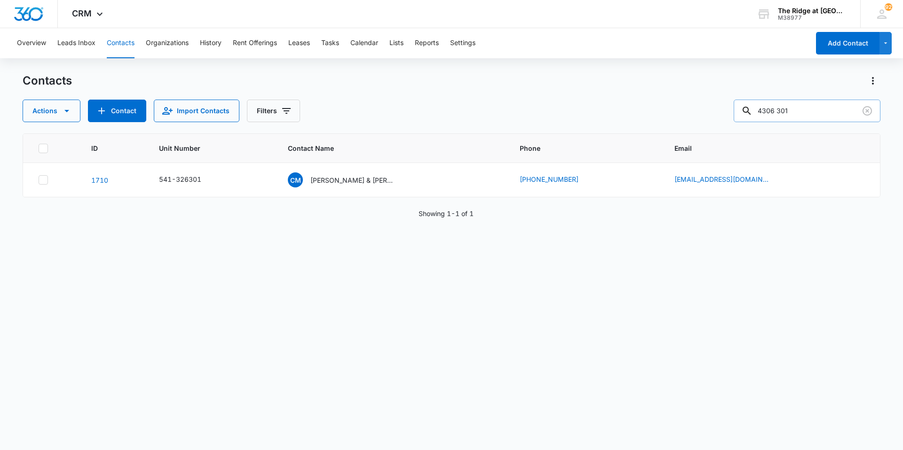
click at [790, 110] on input "4306 301" at bounding box center [806, 111] width 147 height 23
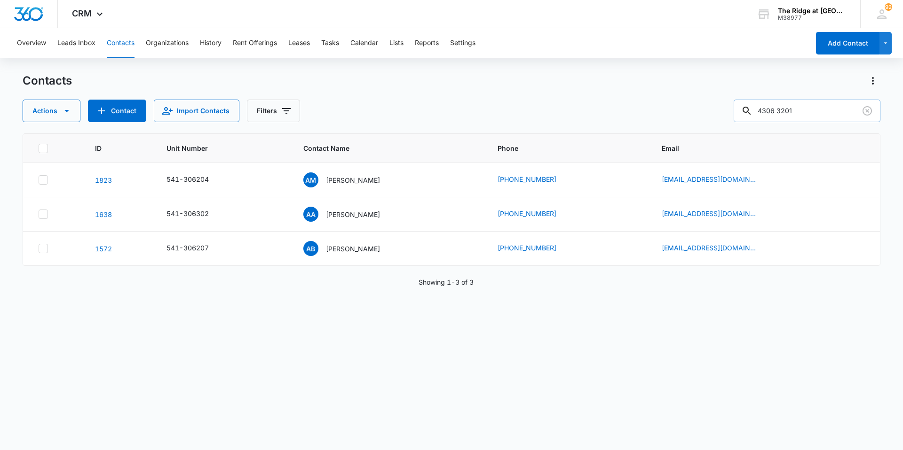
click at [789, 110] on input "4306 3201" at bounding box center [806, 111] width 147 height 23
type input "4306 201"
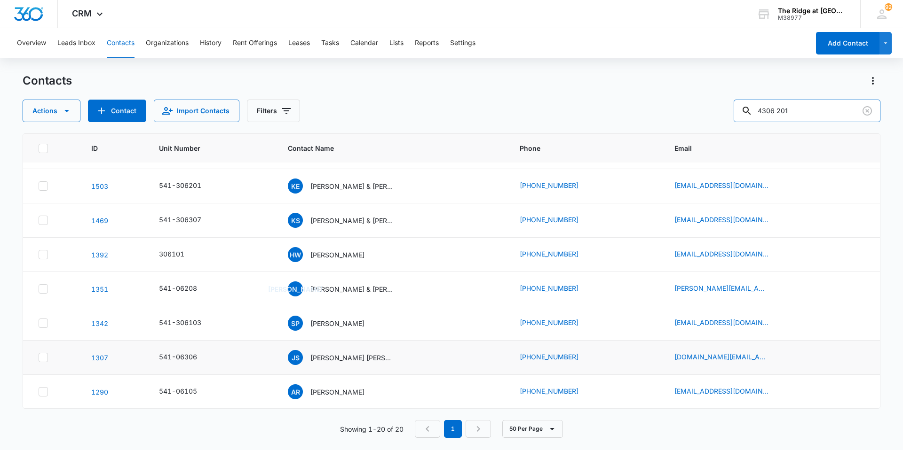
scroll to position [299, 0]
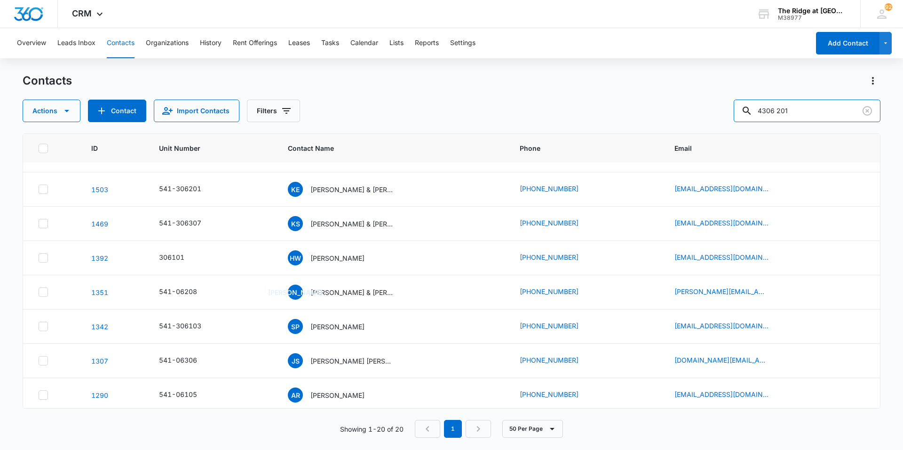
drag, startPoint x: 823, startPoint y: 112, endPoint x: 686, endPoint y: 118, distance: 137.4
click at [682, 116] on div "Actions Contact Import Contacts Filters 4306 201" at bounding box center [452, 111] width 858 height 23
type input "auprey"
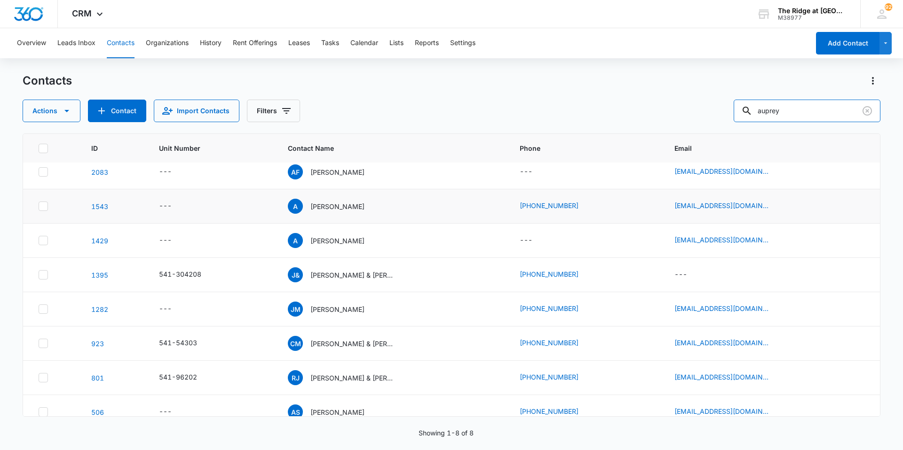
scroll to position [21, 0]
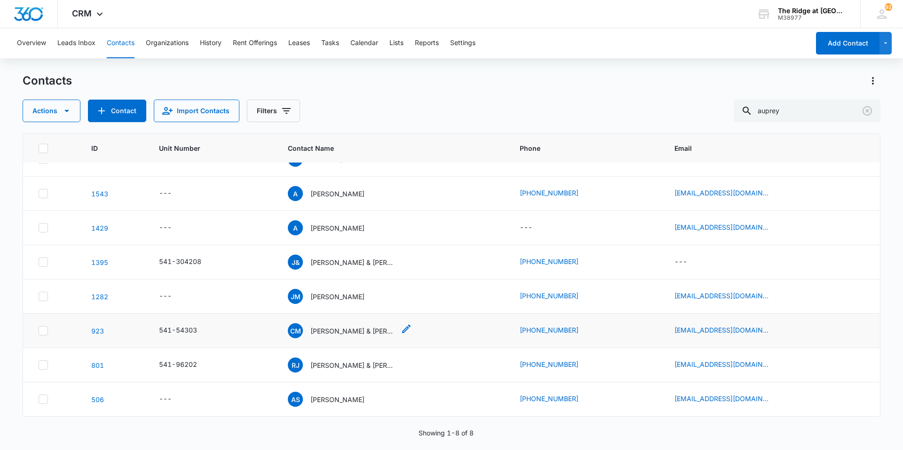
click at [373, 332] on p "[PERSON_NAME] & [PERSON_NAME]" at bounding box center [352, 331] width 85 height 10
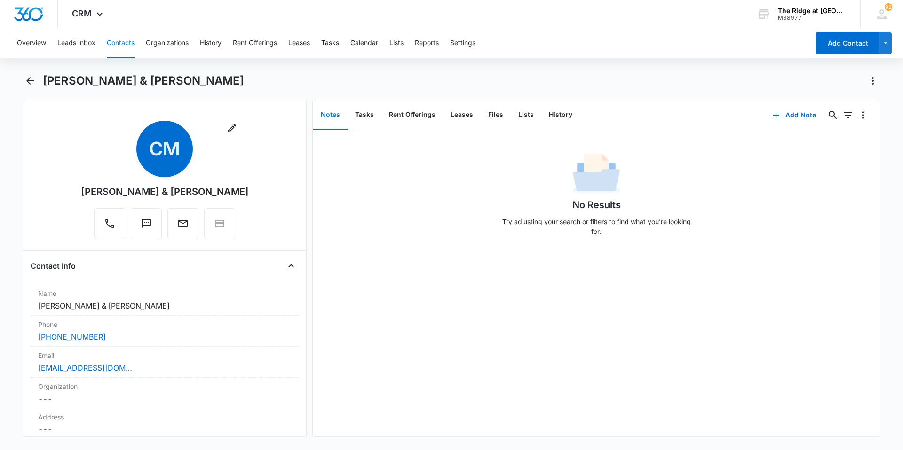
click at [118, 46] on button "Contacts" at bounding box center [121, 43] width 28 height 30
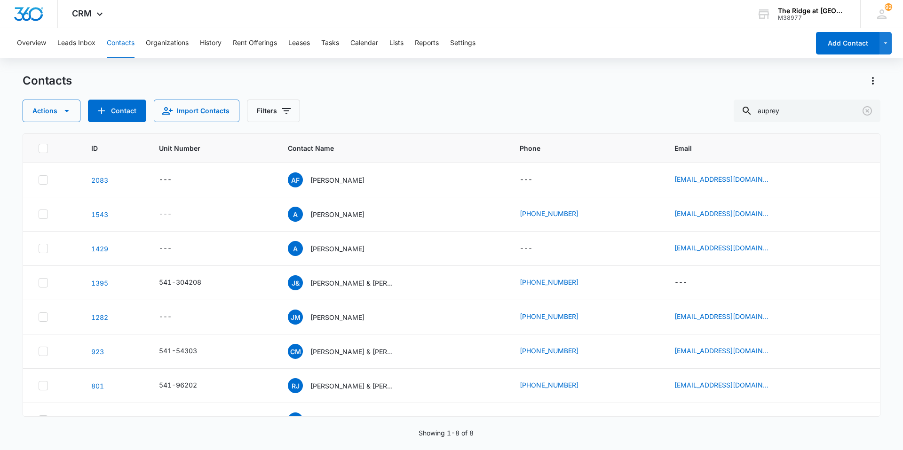
scroll to position [21, 0]
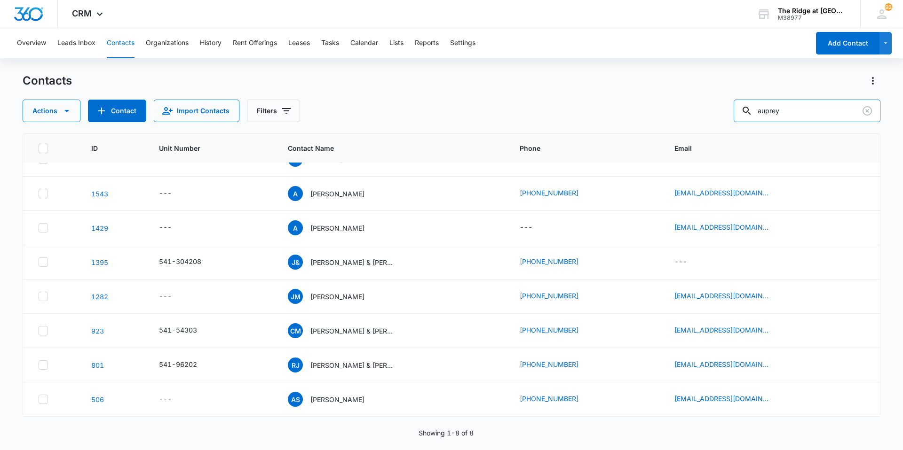
drag, startPoint x: 802, startPoint y: 113, endPoint x: 708, endPoint y: 116, distance: 94.5
click at [708, 116] on div "Actions Contact Import Contacts Filters auprey" at bounding box center [452, 111] width 858 height 23
type input "[PERSON_NAME]"
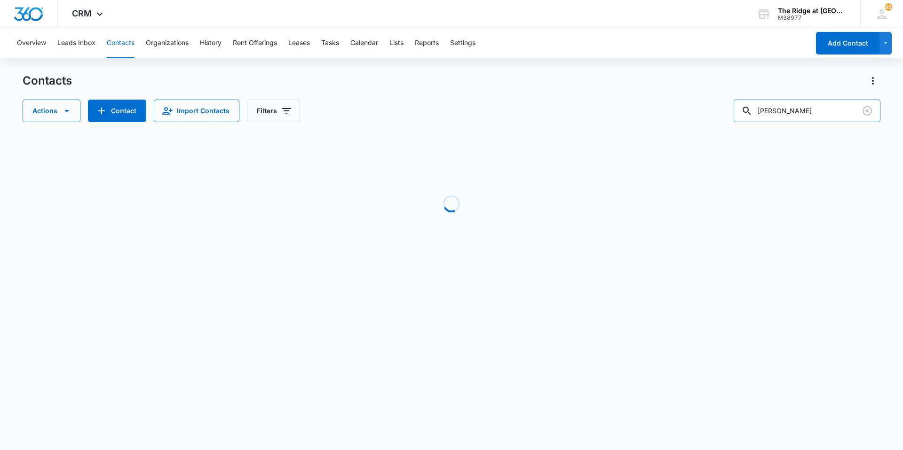
scroll to position [0, 0]
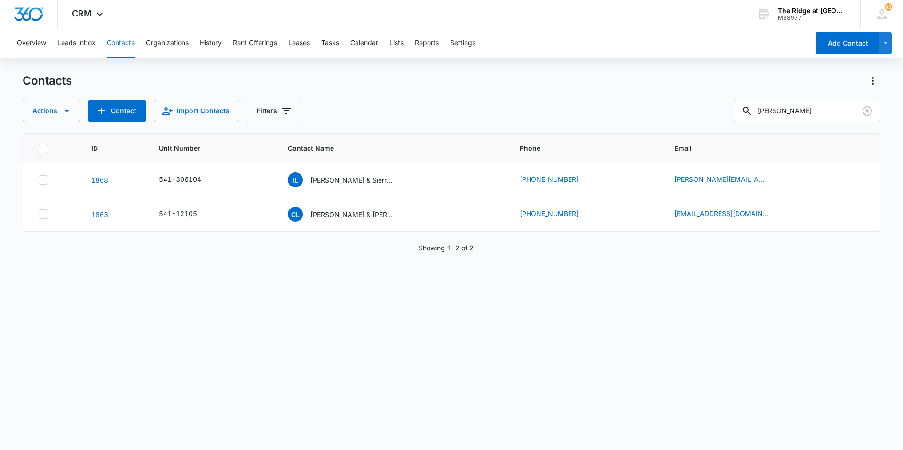
drag, startPoint x: 788, startPoint y: 118, endPoint x: 758, endPoint y: 118, distance: 30.6
click at [758, 118] on div "[PERSON_NAME]" at bounding box center [806, 111] width 147 height 23
click at [116, 44] on button "Contacts" at bounding box center [121, 43] width 28 height 30
click at [330, 40] on button "Tasks" at bounding box center [330, 43] width 18 height 30
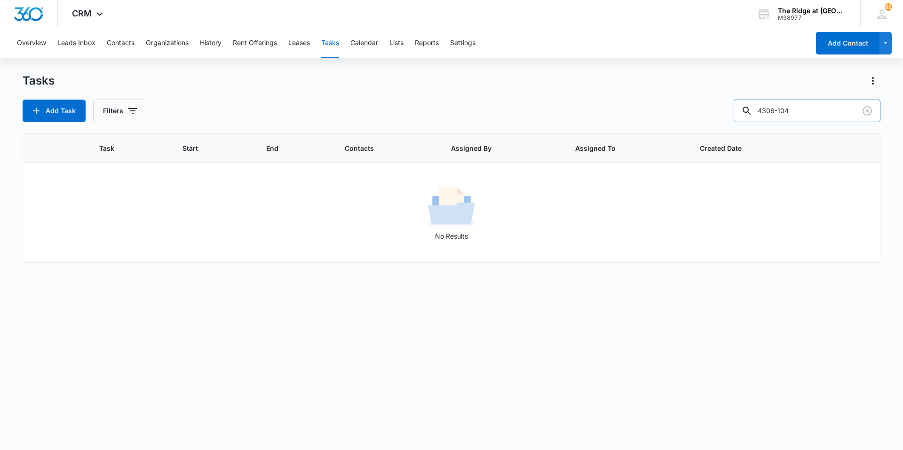
drag, startPoint x: 805, startPoint y: 111, endPoint x: 734, endPoint y: 125, distance: 72.8
click at [734, 125] on div "Tasks Add Task Filters 4306-104 Task Start End Contacts Assigned By Assigned To…" at bounding box center [452, 261] width 858 height 376
type input "[PERSON_NAME]"
drag, startPoint x: 806, startPoint y: 115, endPoint x: 686, endPoint y: 116, distance: 119.9
click at [686, 116] on div "Add Task Filters [PERSON_NAME]" at bounding box center [452, 111] width 858 height 23
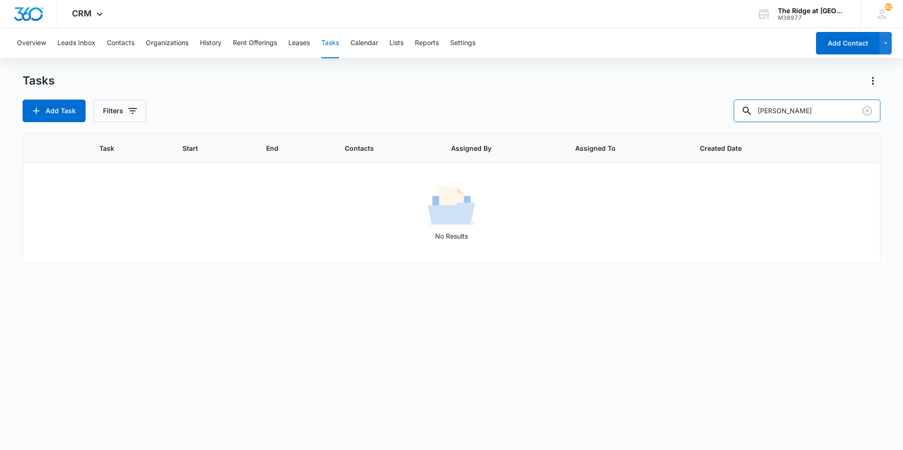
type input "[PERSON_NAME]"
click at [126, 41] on button "Contacts" at bounding box center [121, 43] width 28 height 30
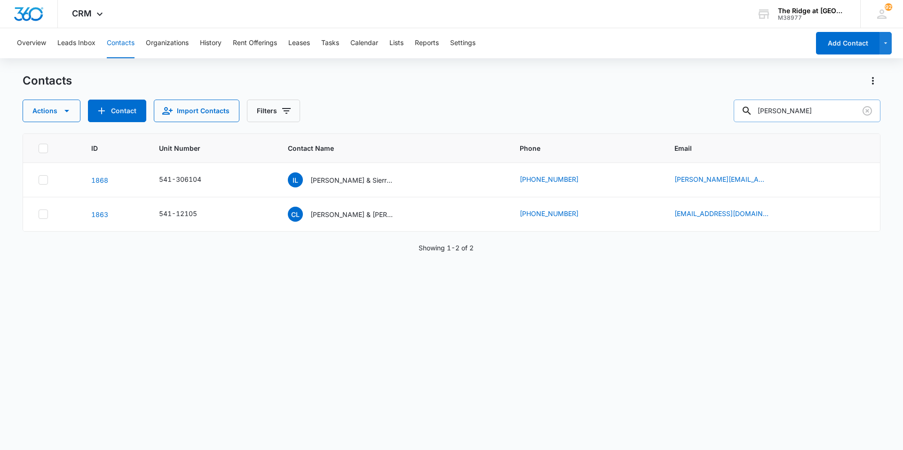
click at [743, 115] on input "[PERSON_NAME]" at bounding box center [806, 111] width 147 height 23
type input "[PERSON_NAME]"
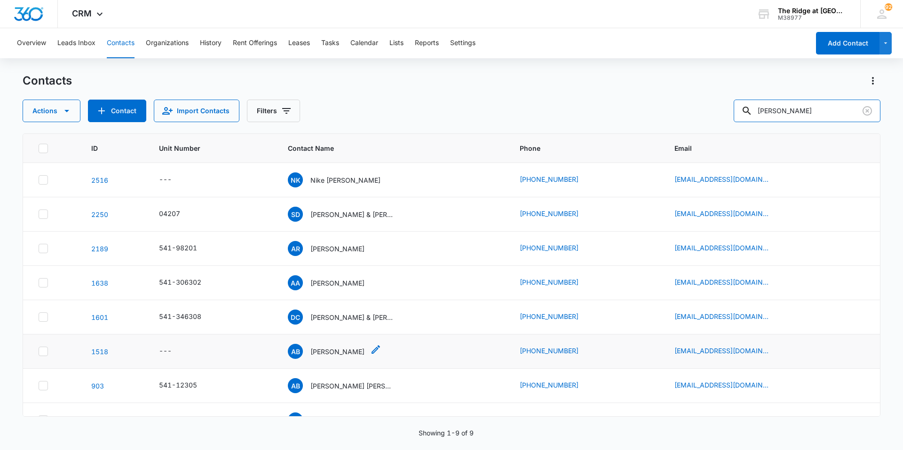
scroll to position [55, 0]
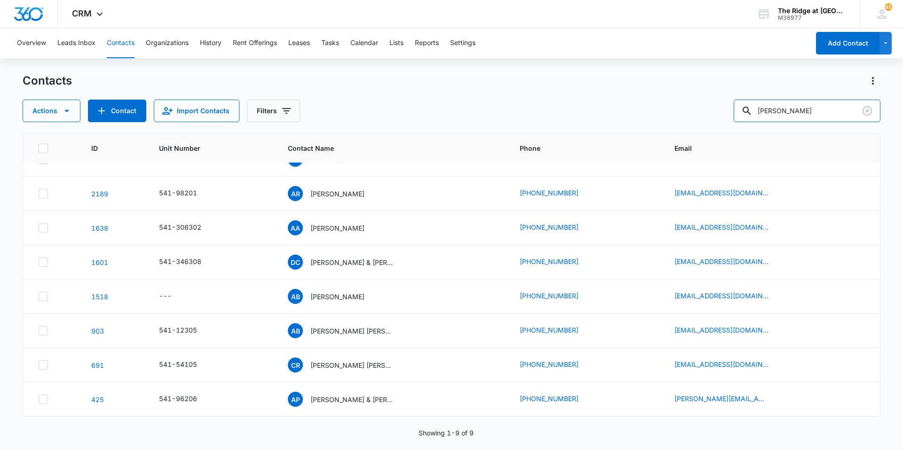
drag, startPoint x: 810, startPoint y: 104, endPoint x: 724, endPoint y: 118, distance: 87.3
click at [722, 118] on div "Actions Contact Import Contacts Filters [PERSON_NAME]" at bounding box center [452, 111] width 858 height 23
type input "[PERSON_NAME]"
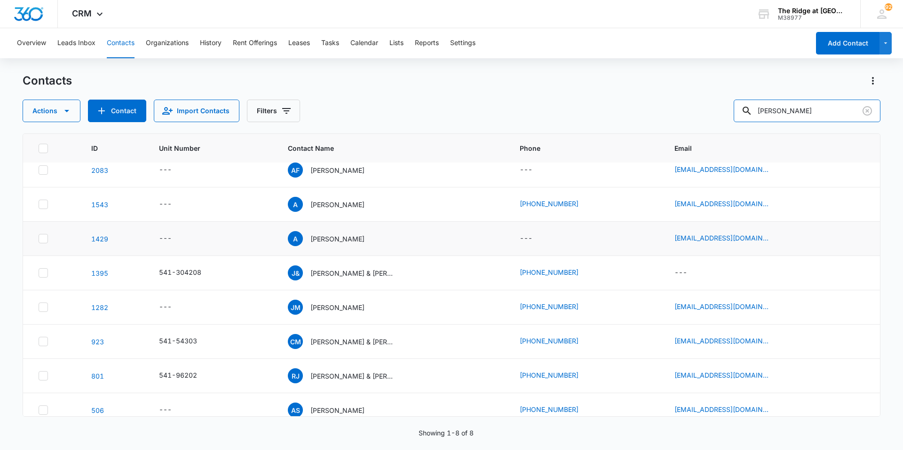
scroll to position [0, 0]
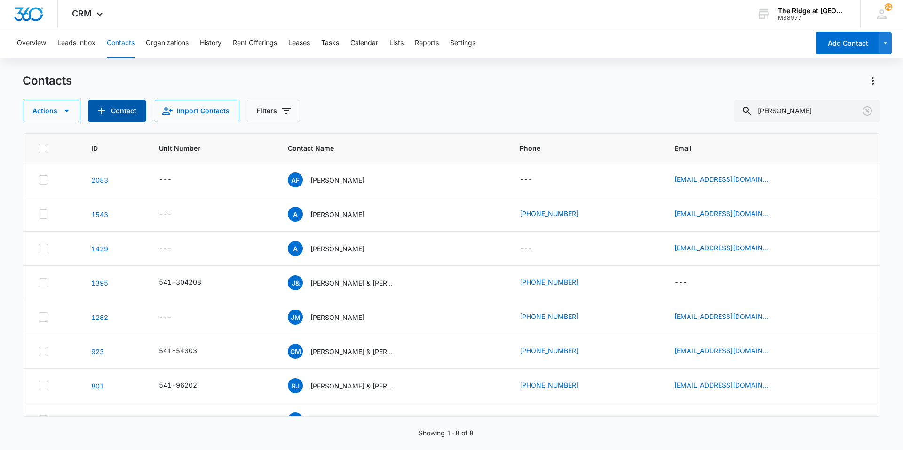
click at [118, 114] on button "Contact" at bounding box center [117, 111] width 58 height 23
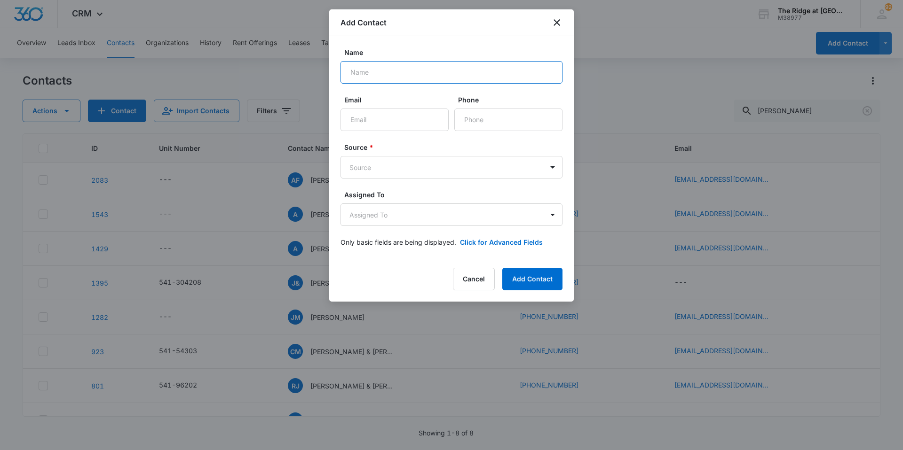
click at [385, 74] on input "Name" at bounding box center [451, 72] width 222 height 23
click at [558, 23] on icon "close" at bounding box center [556, 22] width 7 height 7
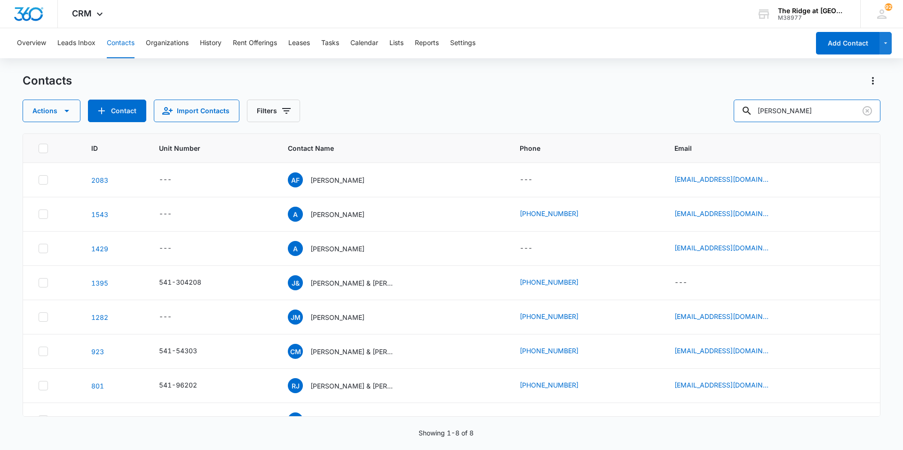
drag, startPoint x: 796, startPoint y: 107, endPoint x: 701, endPoint y: 110, distance: 95.5
click at [701, 110] on div "Actions Contact Import Contacts Filters [PERSON_NAME]" at bounding box center [452, 111] width 858 height 23
type input "[PERSON_NAME]"
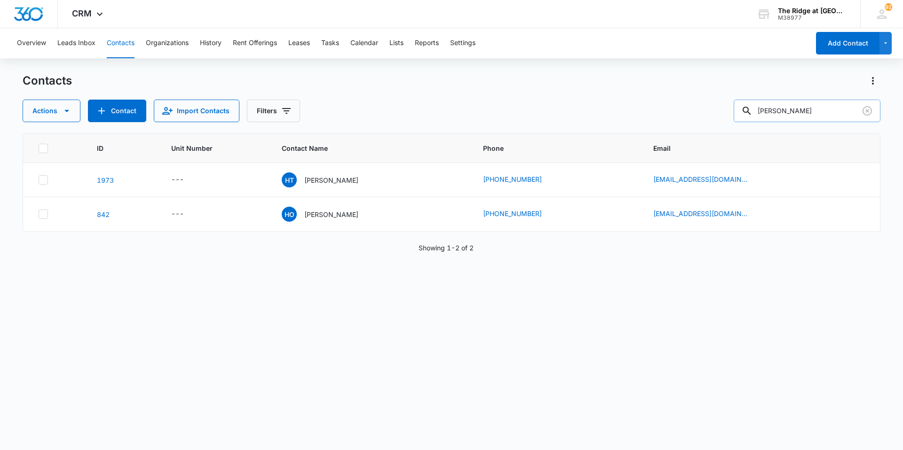
drag, startPoint x: 799, startPoint y: 110, endPoint x: 746, endPoint y: 121, distance: 54.7
click at [746, 121] on input "[PERSON_NAME]" at bounding box center [806, 111] width 147 height 23
type input "[PERSON_NAME]"
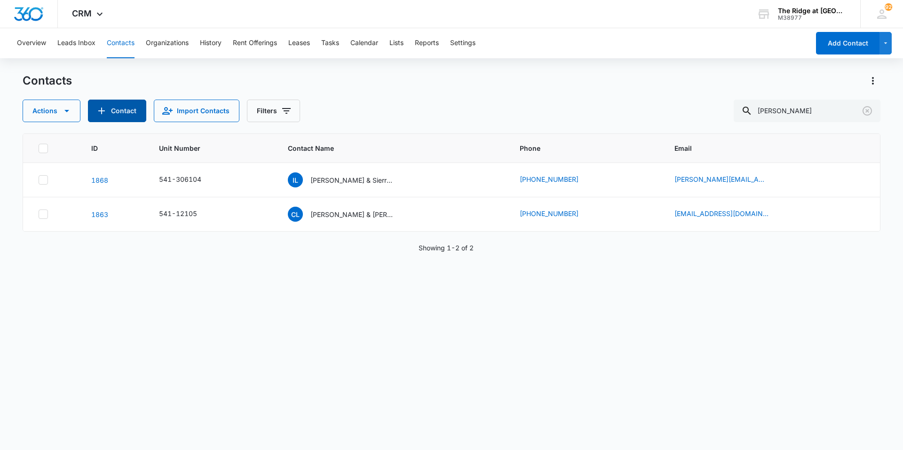
click at [127, 113] on button "Contact" at bounding box center [117, 111] width 58 height 23
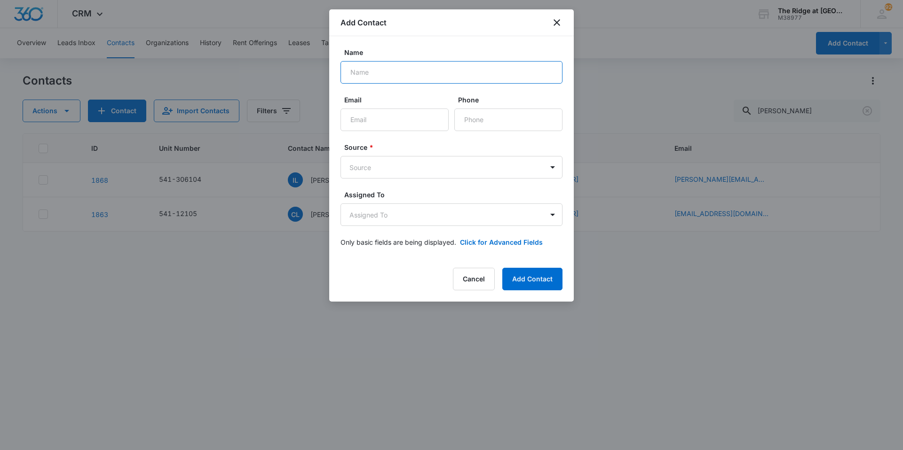
click at [367, 63] on input "Name" at bounding box center [451, 72] width 222 height 23
type input "[PERSON_NAME]"
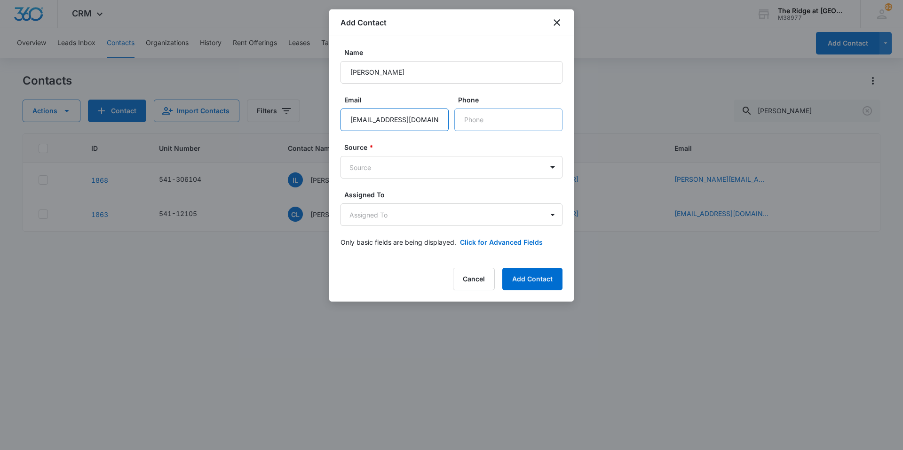
type input "[EMAIL_ADDRESS][DOMAIN_NAME]"
click at [468, 118] on input "Phone" at bounding box center [508, 120] width 108 height 23
click at [409, 167] on body "CRM Apps Reputation Websites Forms CRM Email Social Content Intelligence Files …" at bounding box center [451, 225] width 903 height 450
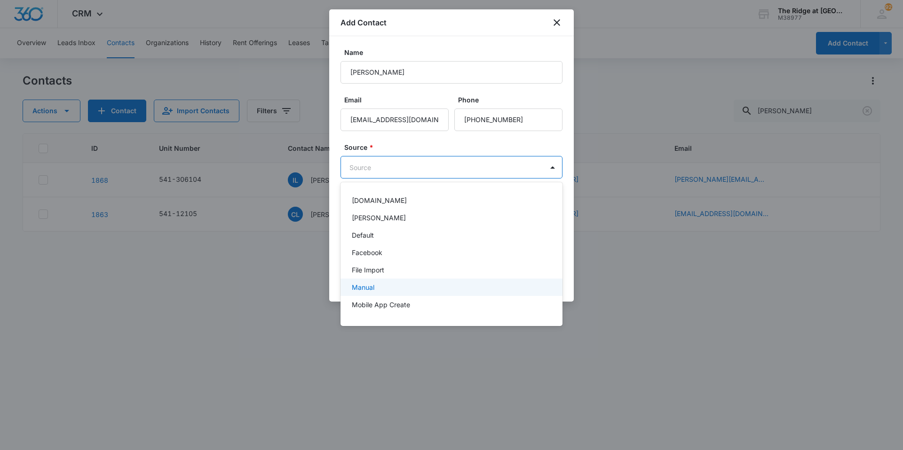
click at [369, 282] on div "Manual" at bounding box center [451, 287] width 222 height 17
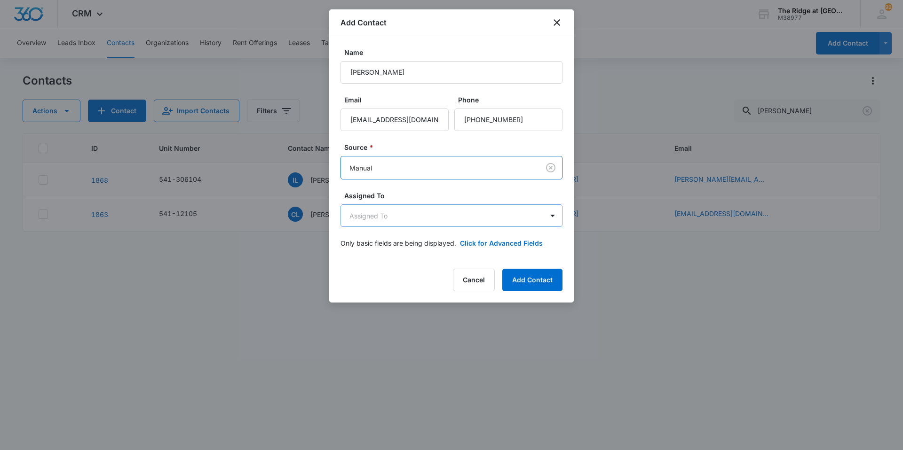
click at [377, 216] on body "CRM Apps Reputation Websites Forms CRM Email Social Content Intelligence Files …" at bounding box center [451, 225] width 903 height 450
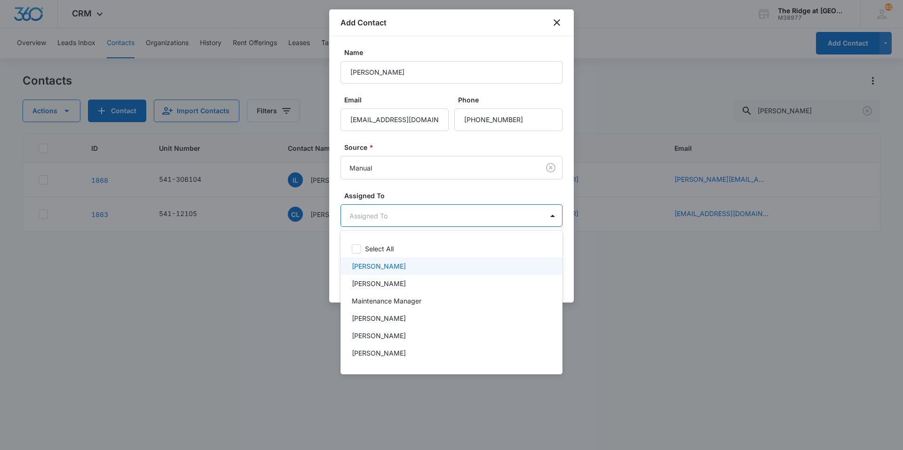
click at [374, 269] on p "[PERSON_NAME]" at bounding box center [379, 266] width 54 height 10
click at [414, 193] on div at bounding box center [451, 225] width 903 height 450
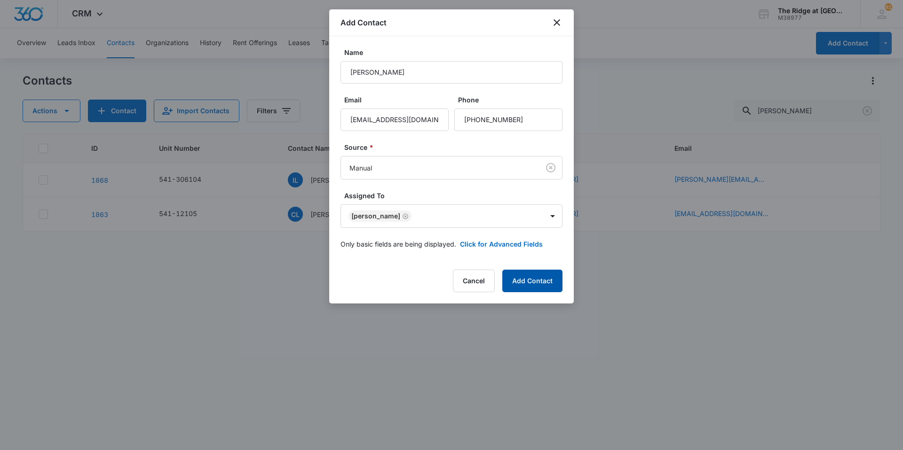
click at [518, 279] on button "Add Contact" at bounding box center [532, 281] width 60 height 23
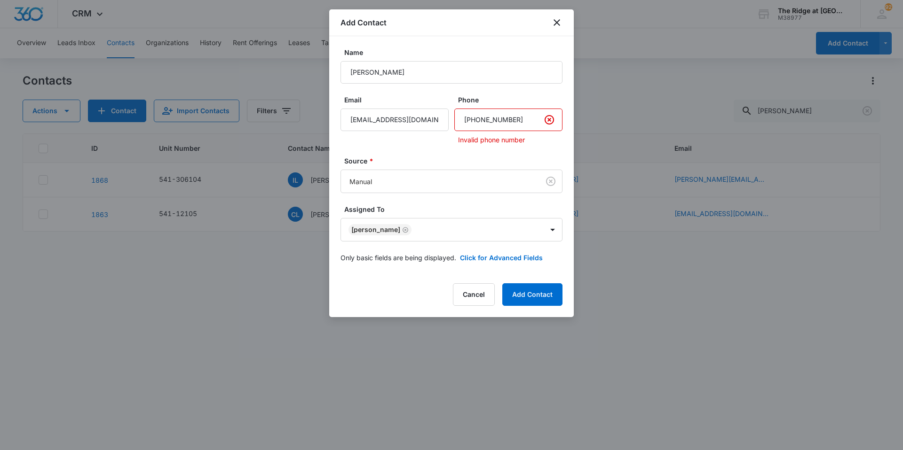
click at [519, 120] on input "Phone" at bounding box center [508, 120] width 108 height 23
click at [474, 119] on input "Phone" at bounding box center [508, 120] width 108 height 23
type input "(909) 090-1357"
click at [502, 284] on button "Add Contact" at bounding box center [532, 295] width 60 height 23
click at [534, 118] on input "Phone" at bounding box center [508, 120] width 108 height 23
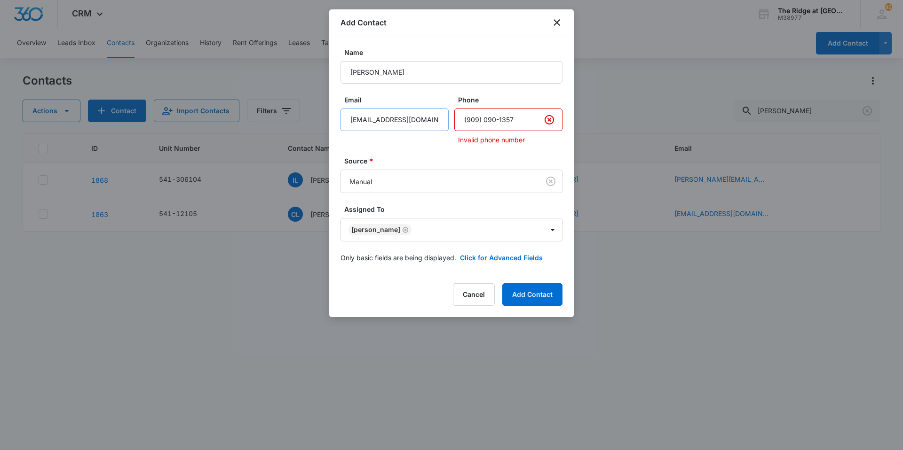
drag, startPoint x: 534, startPoint y: 118, endPoint x: 431, endPoint y: 129, distance: 103.6
click at [431, 129] on div "Email [EMAIL_ADDRESS][DOMAIN_NAME] Phone Invalid phone number" at bounding box center [451, 120] width 222 height 50
type input "7"
type input "[PHONE_NUMBER]"
click at [502, 284] on button "Add Contact" at bounding box center [532, 295] width 60 height 23
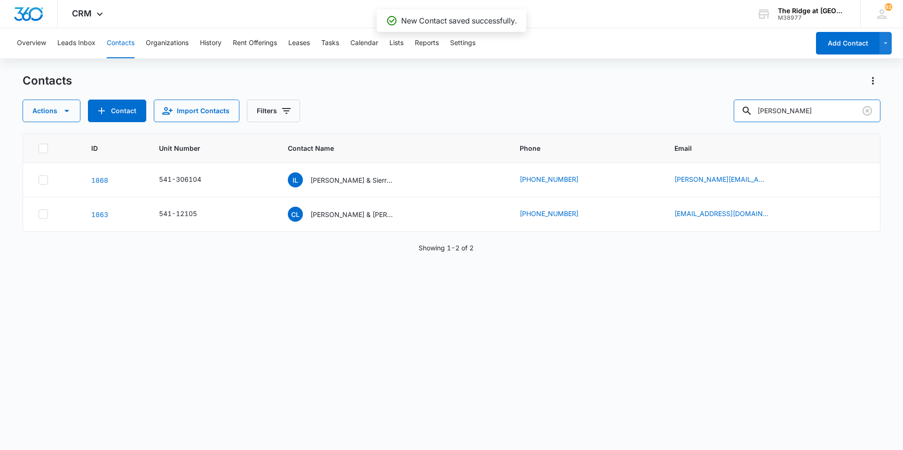
drag, startPoint x: 804, startPoint y: 108, endPoint x: 756, endPoint y: 127, distance: 50.8
click at [749, 126] on div "Contacts Actions Contact Import Contacts Filters [PERSON_NAME] ID Unit Number C…" at bounding box center [452, 261] width 858 height 376
type input "[PERSON_NAME]"
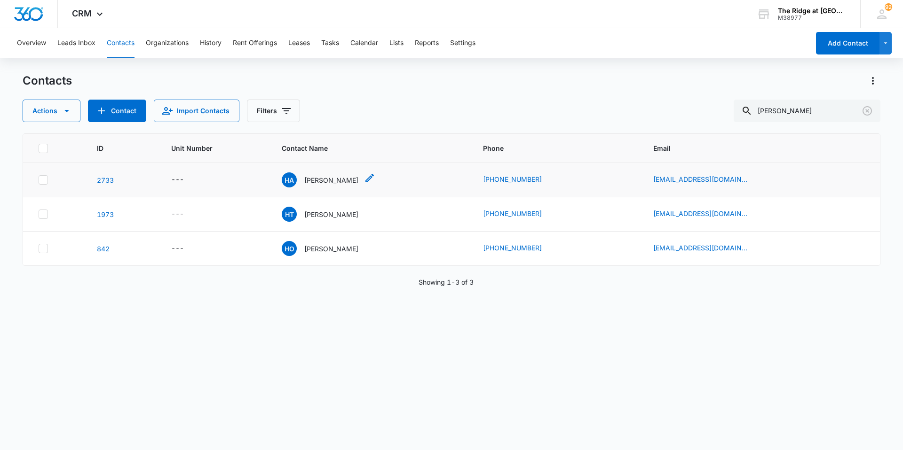
click at [333, 182] on p "[PERSON_NAME]" at bounding box center [331, 180] width 54 height 10
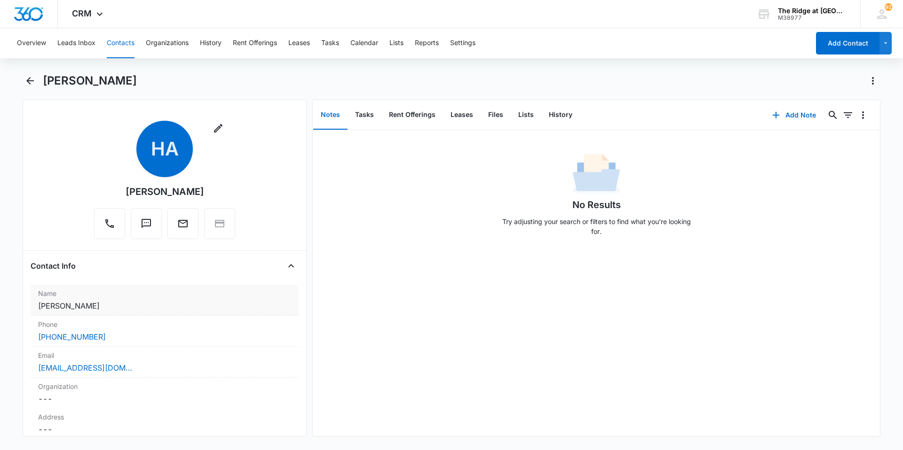
click at [90, 310] on dd "Cancel Save Changes [PERSON_NAME]" at bounding box center [164, 305] width 253 height 11
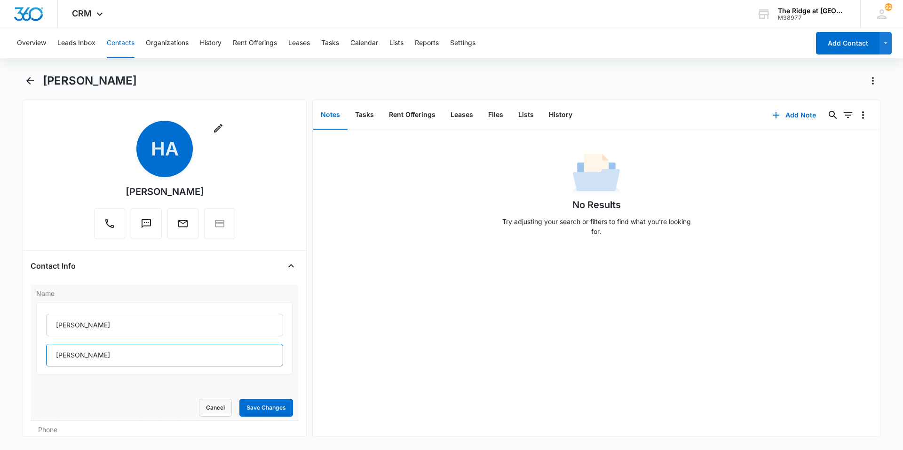
click at [94, 355] on input "[PERSON_NAME]" at bounding box center [164, 355] width 237 height 23
type input "[PERSON_NAME] & [PERSON_NAME]"
click at [91, 330] on input "[PERSON_NAME]" at bounding box center [164, 325] width 237 height 23
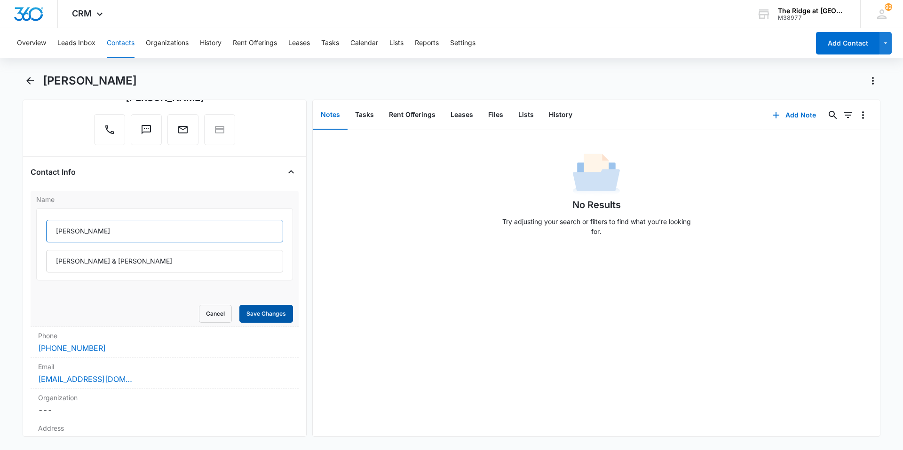
type input "[PERSON_NAME]"
click at [260, 312] on button "Save Changes" at bounding box center [266, 314] width 54 height 18
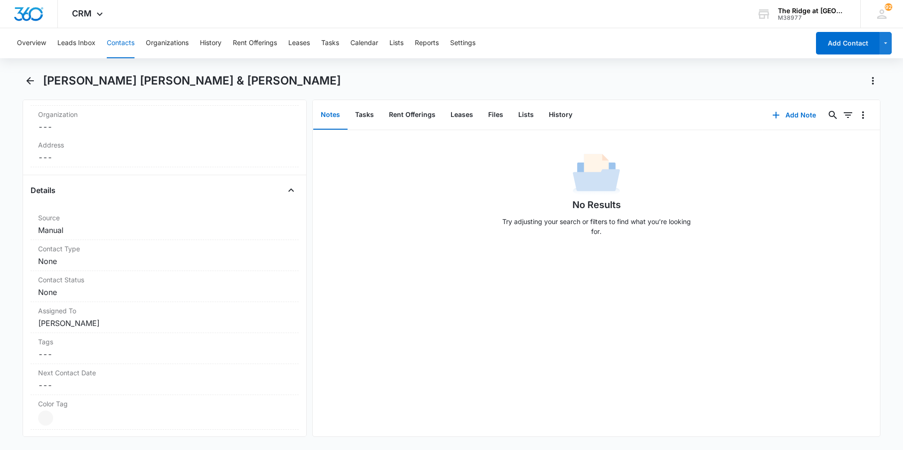
scroll to position [376, 0]
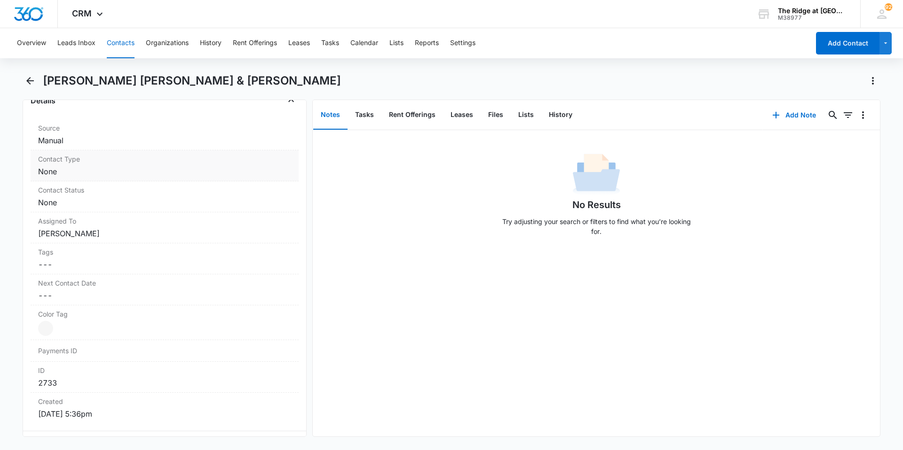
click at [98, 166] on dd "Cancel Save Changes None" at bounding box center [164, 171] width 253 height 11
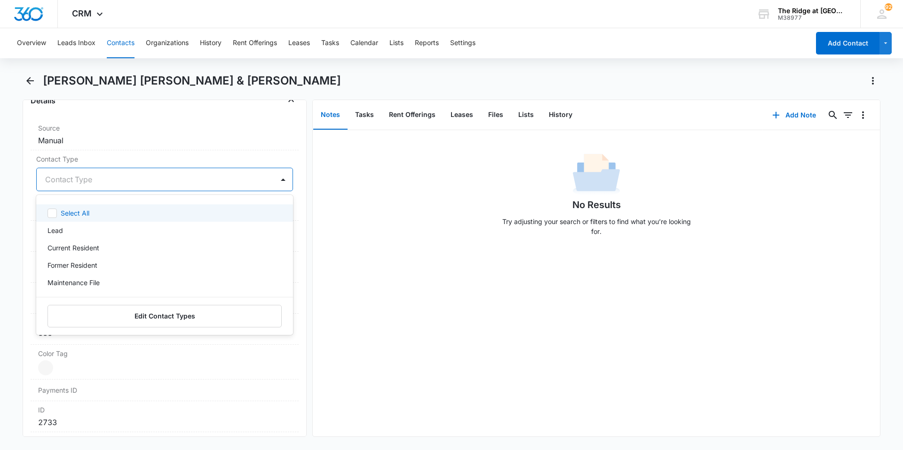
click at [132, 173] on div at bounding box center [153, 179] width 216 height 13
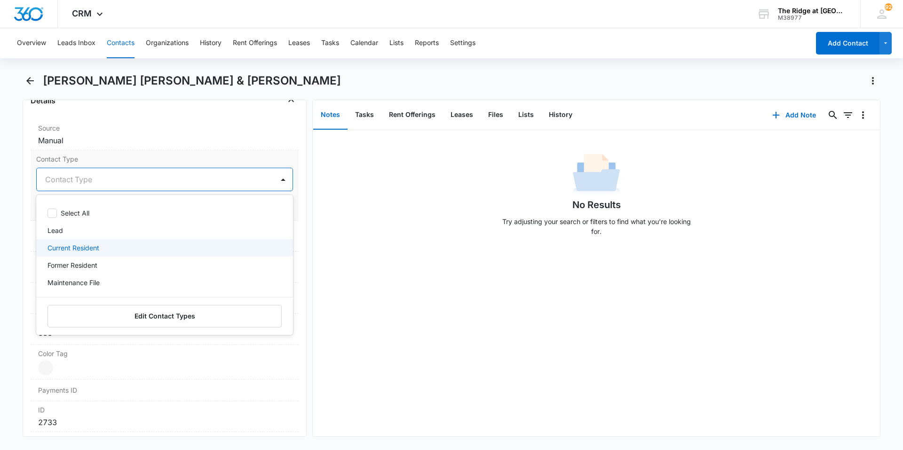
click at [95, 243] on p "Current Resident" at bounding box center [73, 248] width 52 height 10
click at [378, 240] on div "No Results Try adjusting your search or filters to find what you’re looking for." at bounding box center [596, 197] width 567 height 93
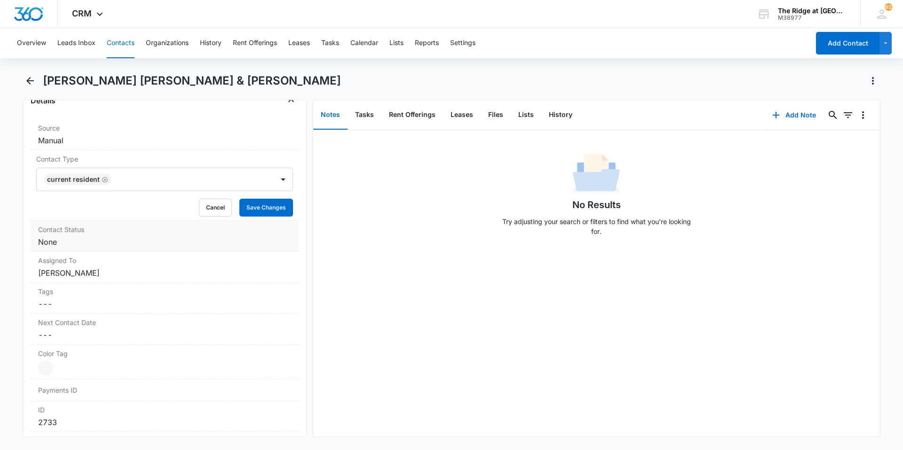
click at [100, 225] on label "Contact Status" at bounding box center [164, 230] width 253 height 10
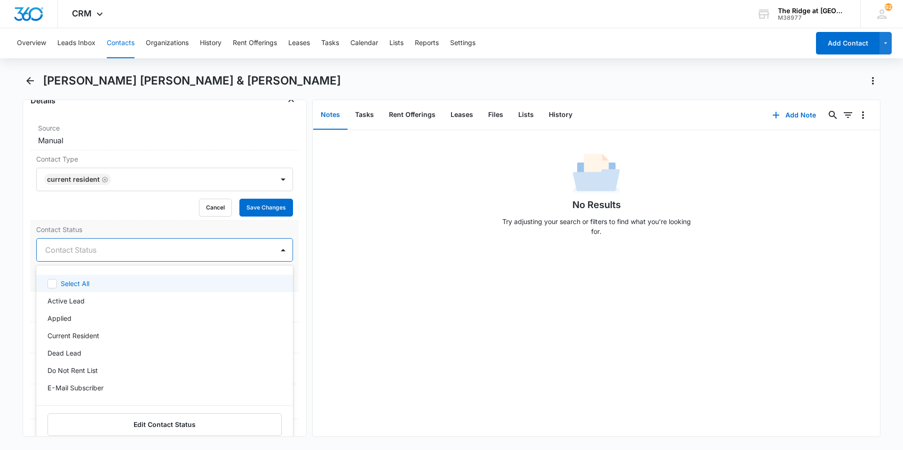
click at [102, 244] on div at bounding box center [153, 250] width 216 height 13
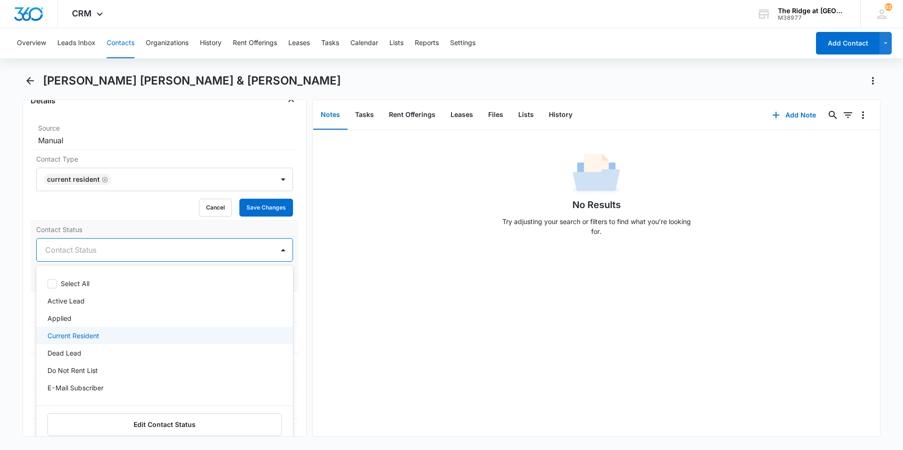
click at [87, 331] on p "Current Resident" at bounding box center [73, 336] width 52 height 10
click at [126, 199] on div "Cancel Save Changes" at bounding box center [164, 208] width 257 height 18
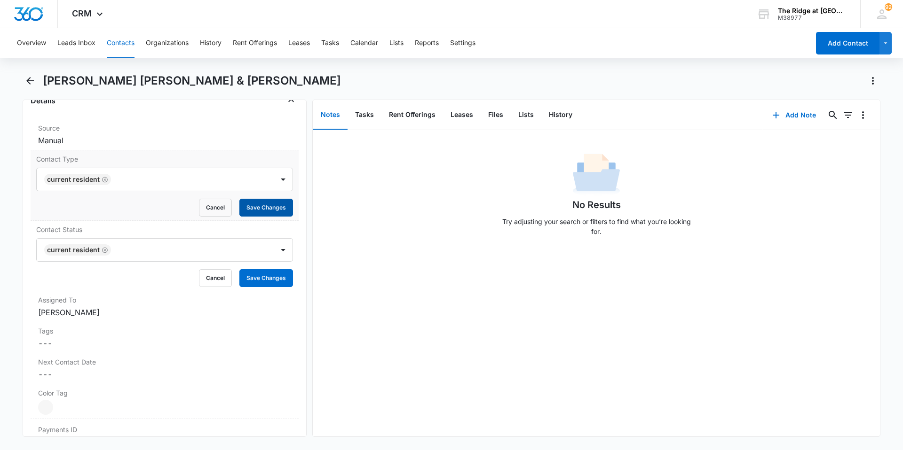
click at [252, 199] on button "Save Changes" at bounding box center [266, 208] width 54 height 18
click at [254, 269] on button "Save Changes" at bounding box center [266, 278] width 54 height 18
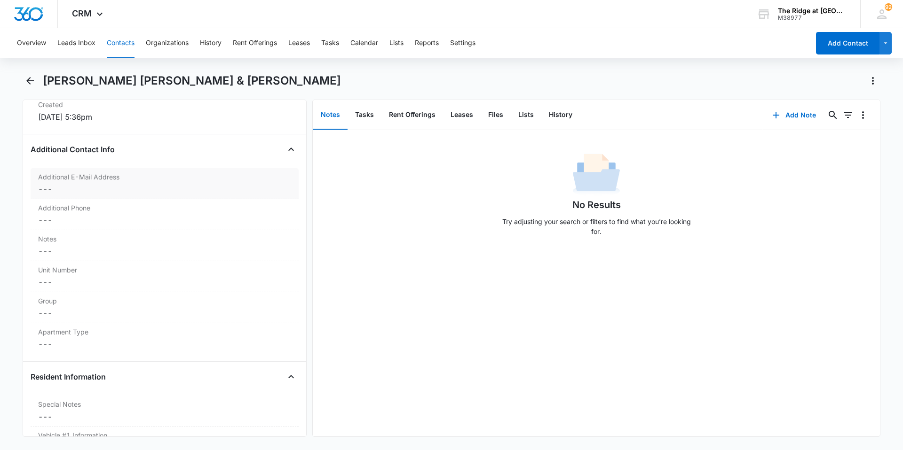
click at [126, 184] on dd "Cancel Save Changes ---" at bounding box center [164, 189] width 253 height 11
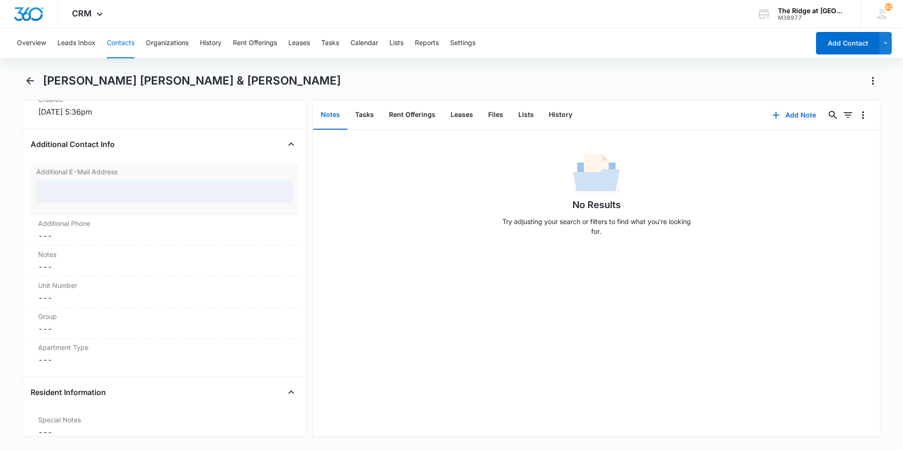
scroll to position [673, 0]
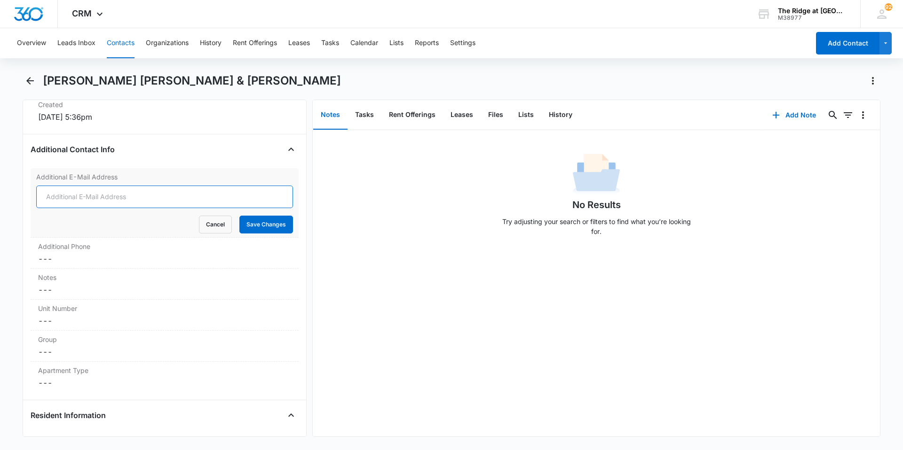
click at [117, 186] on input "Additional E-Mail Address" at bounding box center [164, 197] width 257 height 23
type input "[EMAIL_ADDRESS][DOMAIN_NAME]"
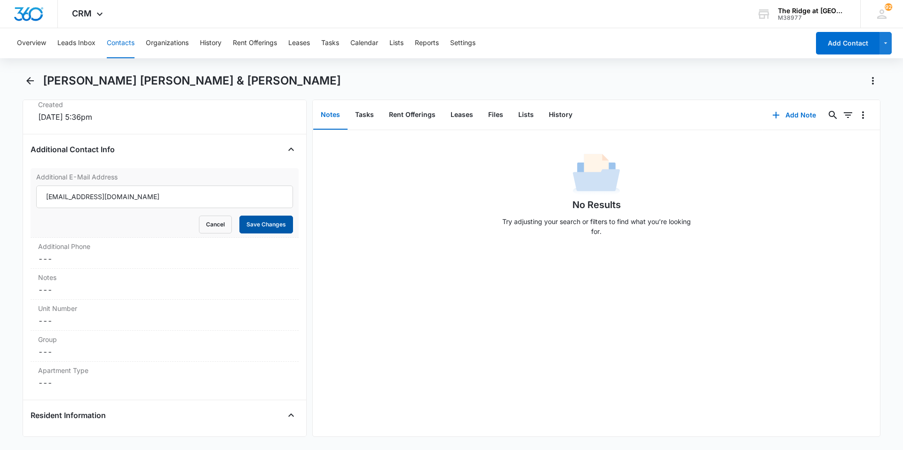
click at [252, 216] on button "Save Changes" at bounding box center [266, 225] width 54 height 18
click at [133, 253] on dd "Cancel Save Changes ---" at bounding box center [164, 258] width 253 height 11
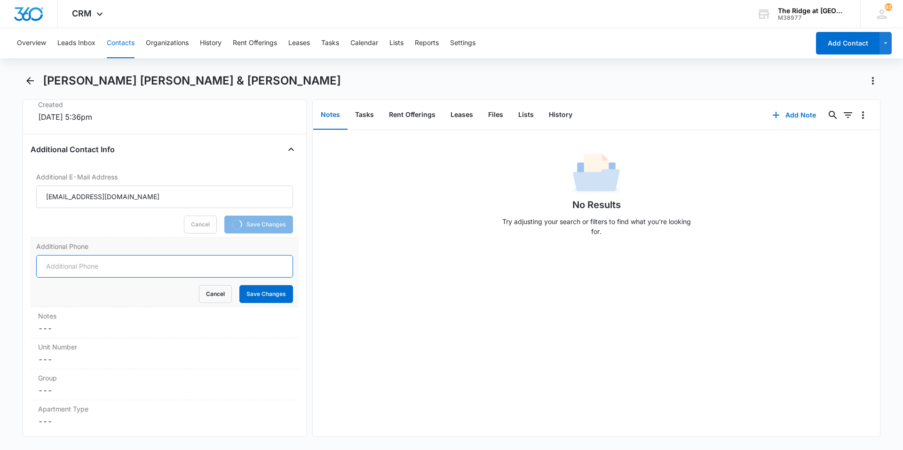
click at [127, 255] on input "Additional Phone" at bounding box center [164, 266] width 257 height 23
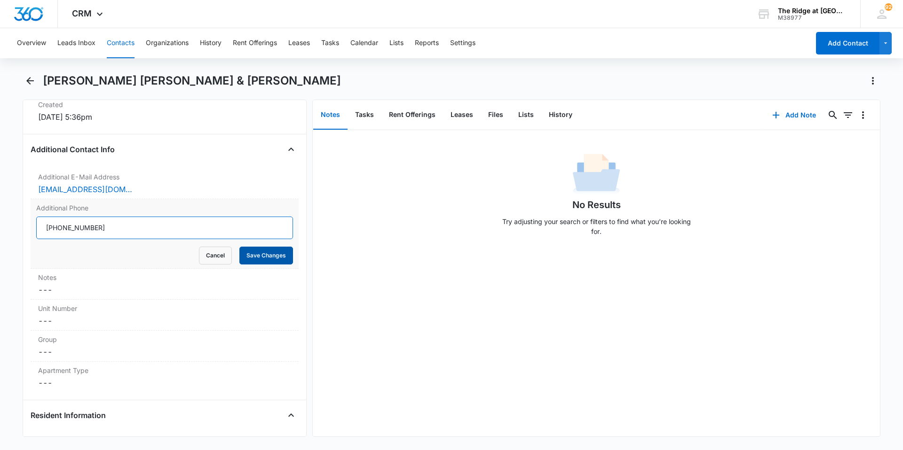
type input "[PHONE_NUMBER]"
click at [249, 247] on button "Save Changes" at bounding box center [266, 256] width 54 height 18
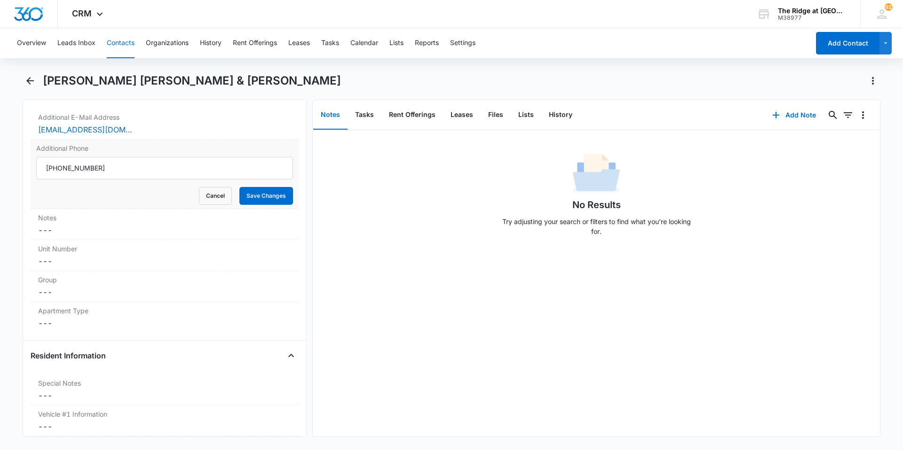
scroll to position [767, 0]
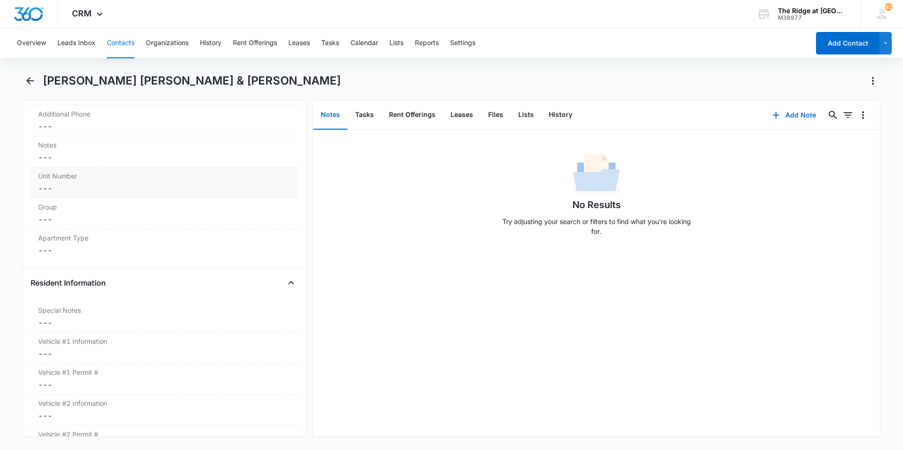
click at [100, 167] on div "Unit Number Cancel Save Changes ---" at bounding box center [165, 182] width 268 height 31
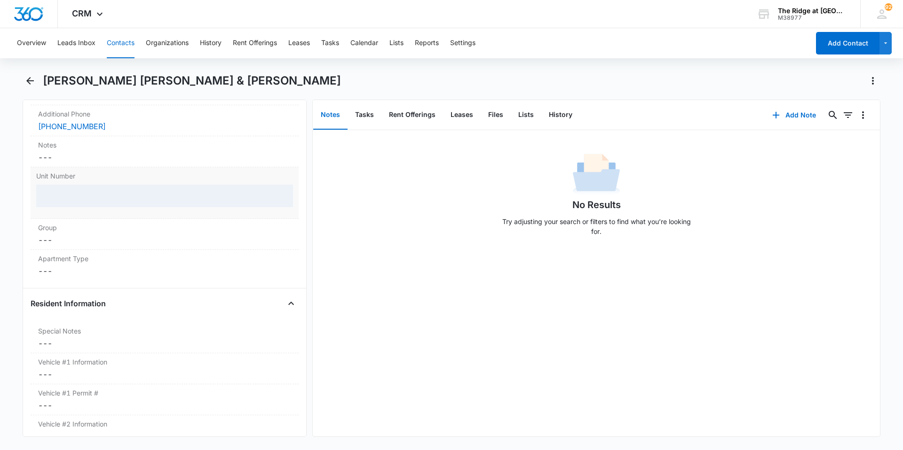
click at [100, 185] on div at bounding box center [164, 196] width 257 height 23
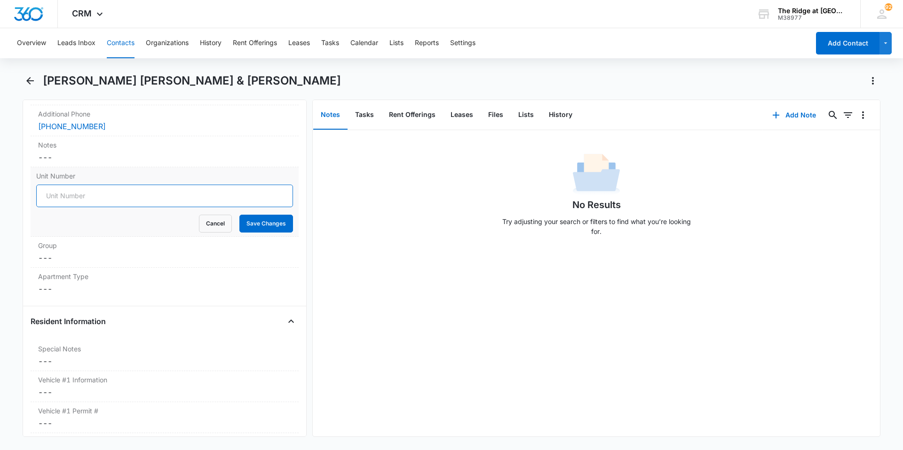
click at [99, 185] on input "Unit Number" at bounding box center [164, 196] width 257 height 23
type input "541-306201"
click at [265, 215] on button "Save Changes" at bounding box center [266, 224] width 54 height 18
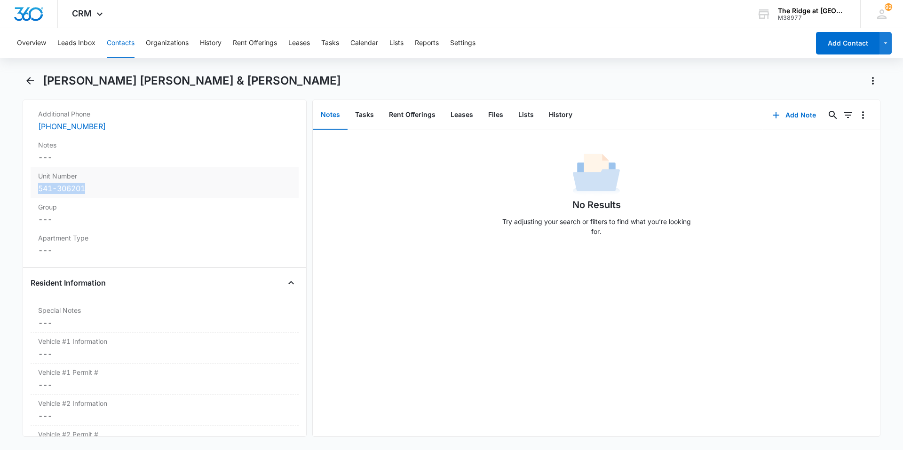
drag, startPoint x: 92, startPoint y: 174, endPoint x: 32, endPoint y: 170, distance: 60.3
click at [32, 170] on div "Unit Number Cancel Save Changes 541-306201" at bounding box center [165, 182] width 268 height 31
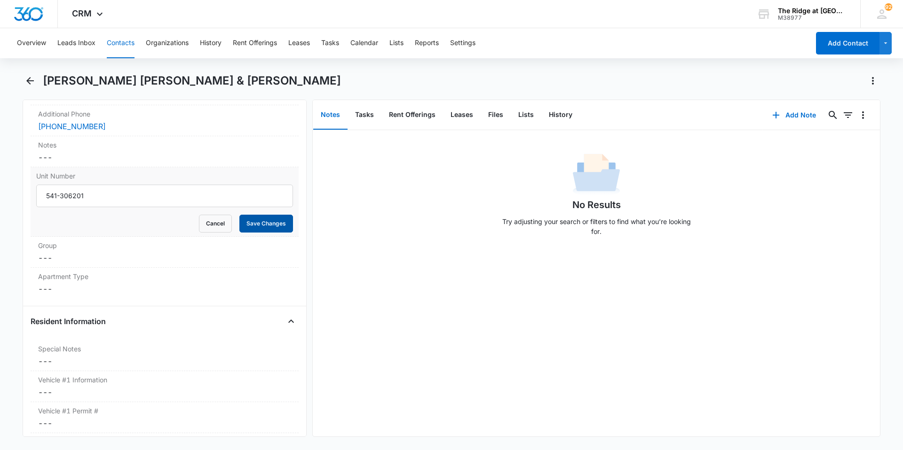
click at [258, 215] on button "Save Changes" at bounding box center [266, 224] width 54 height 18
click at [126, 44] on button "Contacts" at bounding box center [121, 43] width 28 height 30
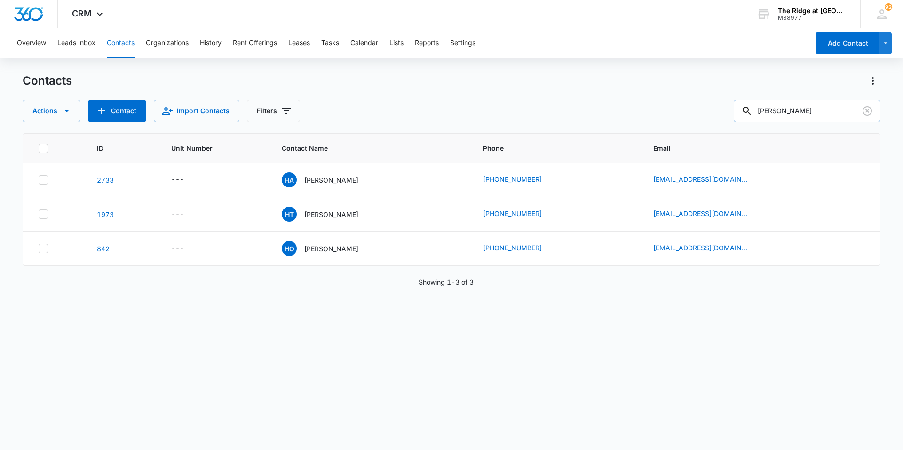
drag, startPoint x: 744, startPoint y: 118, endPoint x: 737, endPoint y: 120, distance: 6.8
click at [737, 120] on div "Actions Contact Import Contacts Filters [PERSON_NAME]" at bounding box center [452, 111] width 858 height 23
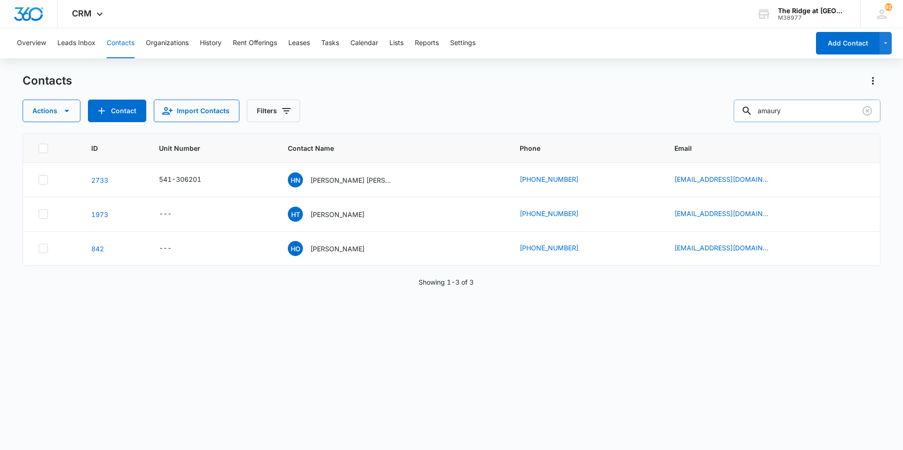
type input "amaury"
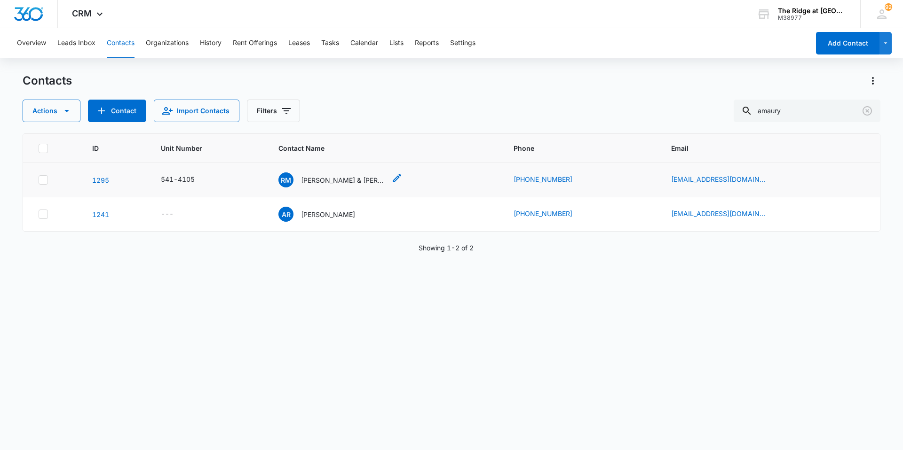
click at [347, 179] on p "[PERSON_NAME] & [PERSON_NAME]" at bounding box center [343, 180] width 85 height 10
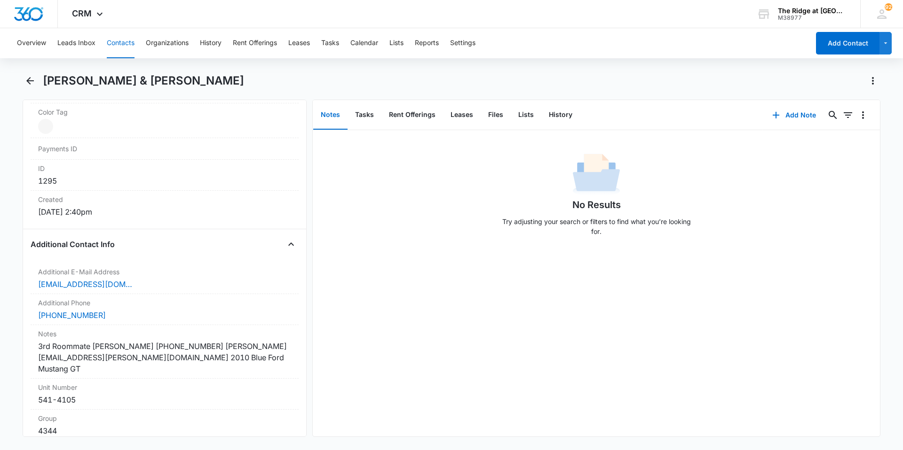
scroll to position [658, 0]
